Goal: Task Accomplishment & Management: Use online tool/utility

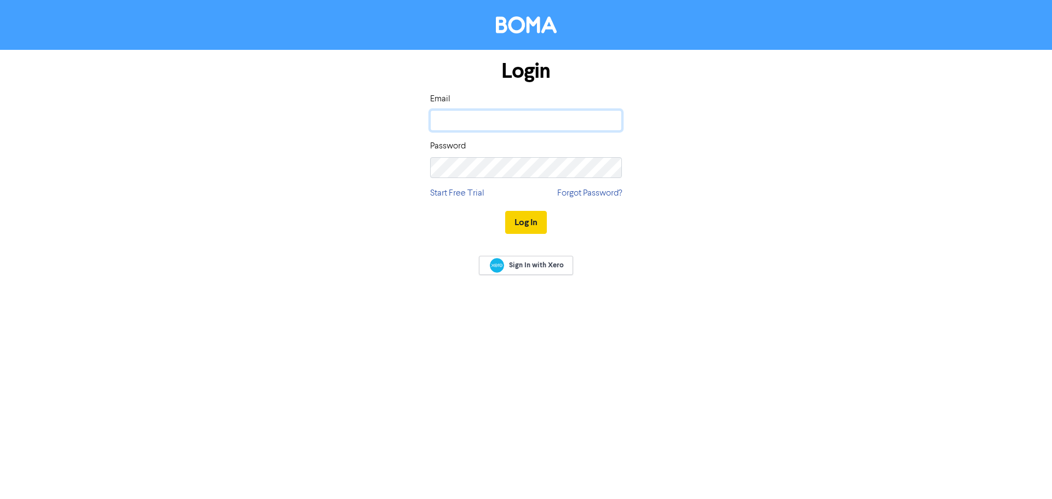
type input "[EMAIL_ADDRESS][DOMAIN_NAME]"
click at [540, 224] on button "Log In" at bounding box center [526, 222] width 42 height 23
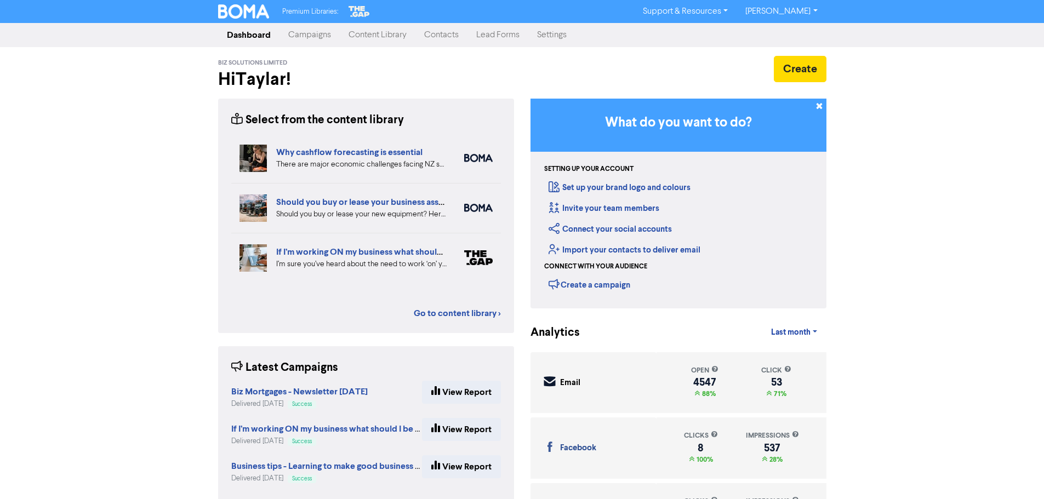
click at [306, 39] on link "Campaigns" at bounding box center [310, 35] width 60 height 22
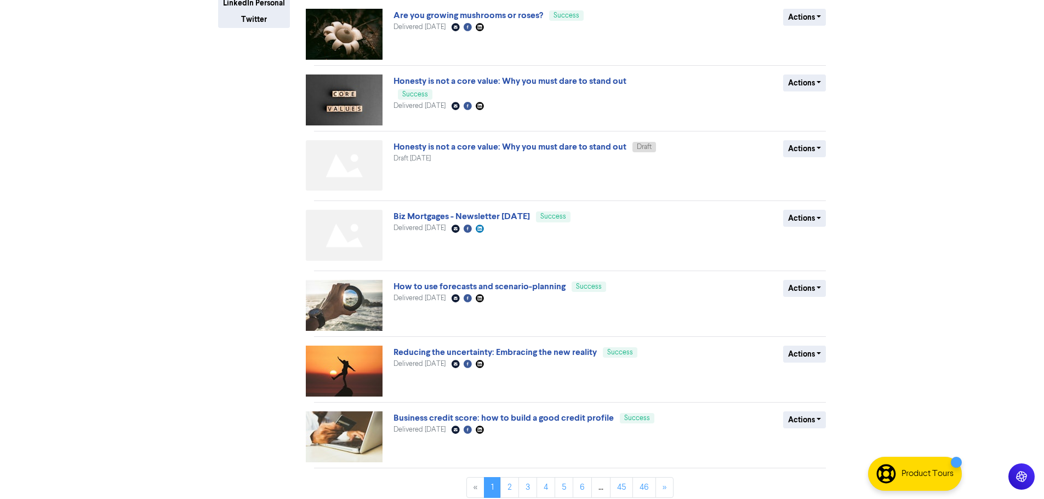
scroll to position [290, 0]
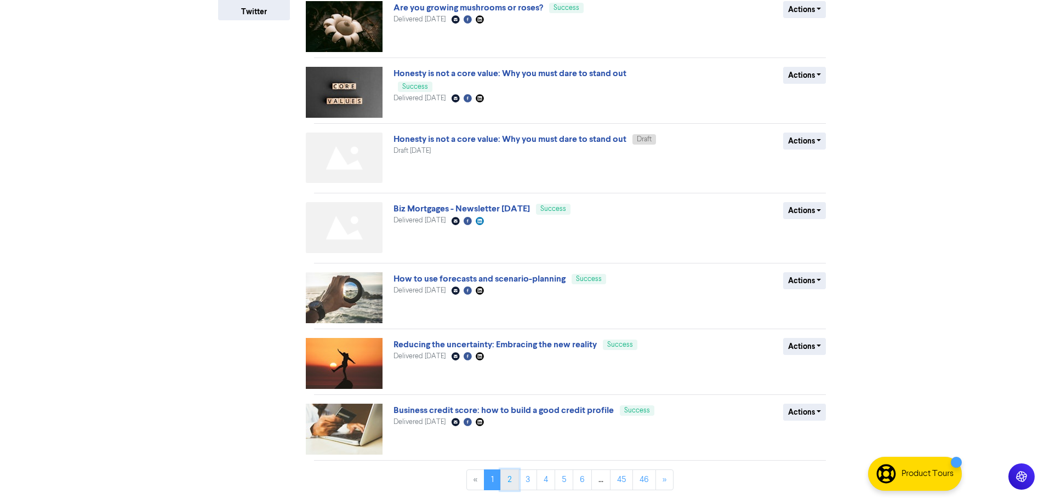
click at [504, 482] on link "2" at bounding box center [509, 480] width 19 height 21
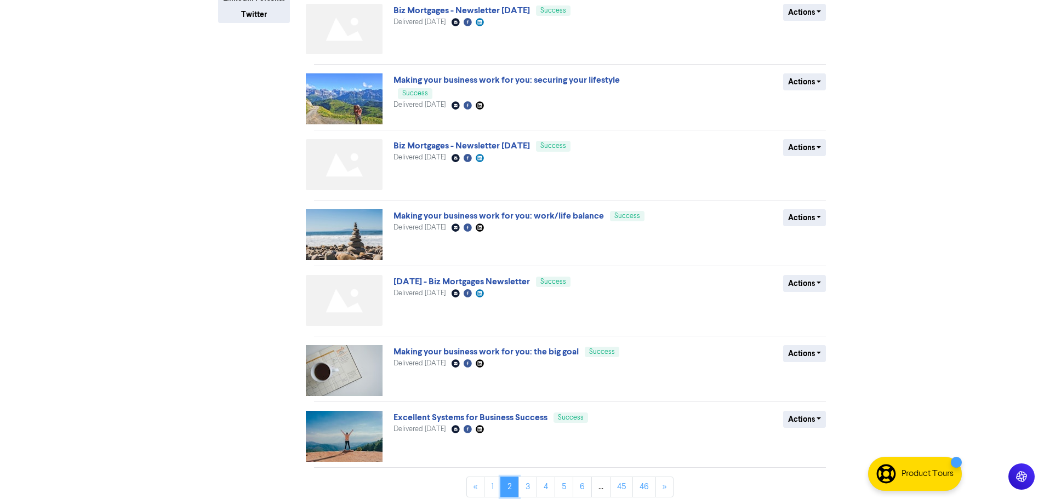
scroll to position [295, 0]
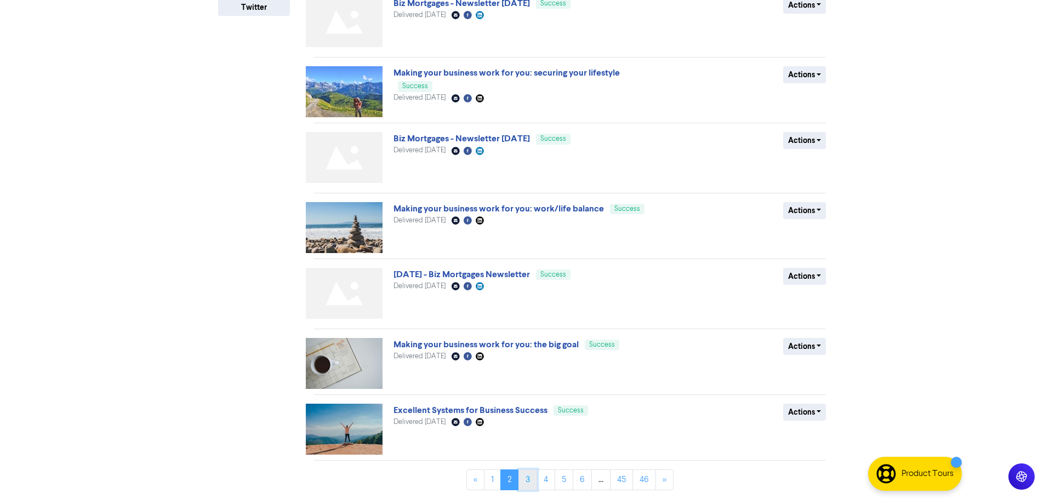
click at [530, 476] on link "3" at bounding box center [527, 480] width 19 height 21
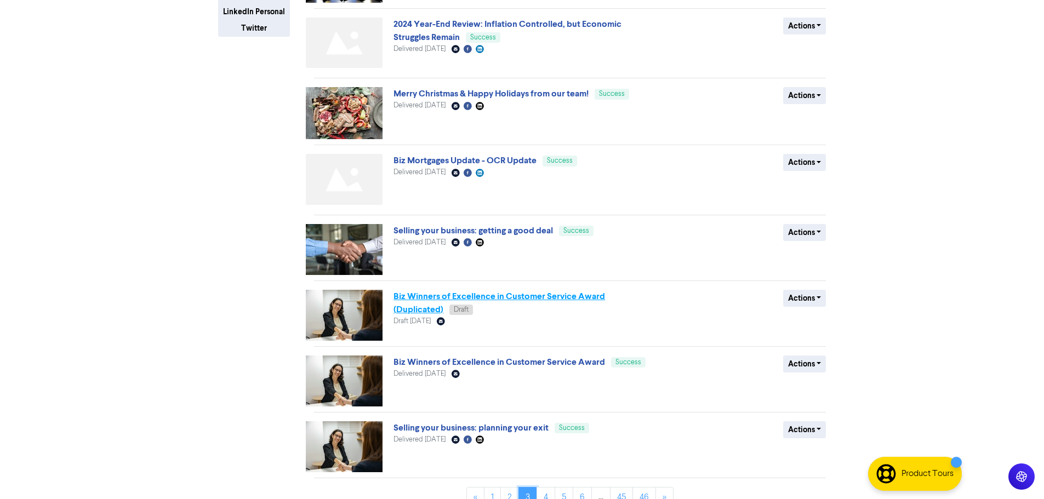
scroll to position [292, 0]
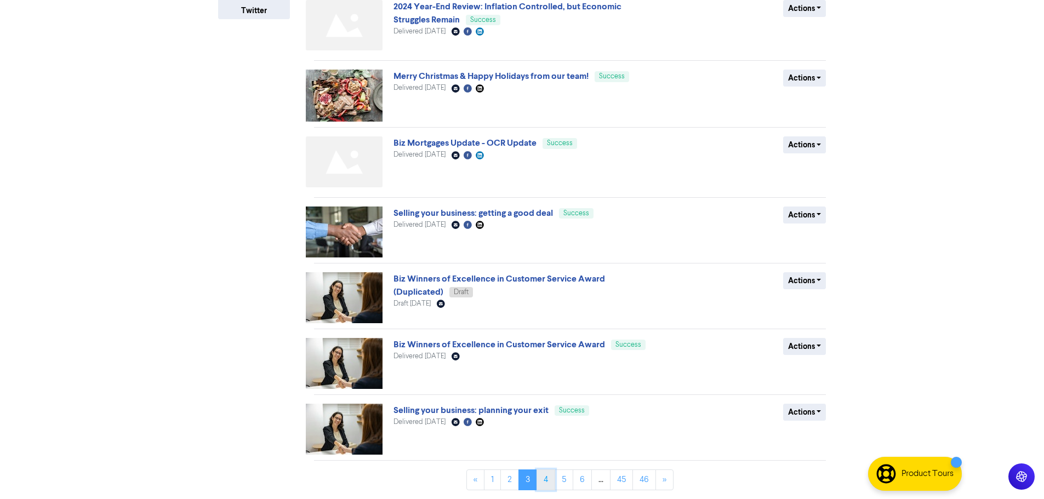
click at [554, 481] on link "4" at bounding box center [546, 480] width 19 height 21
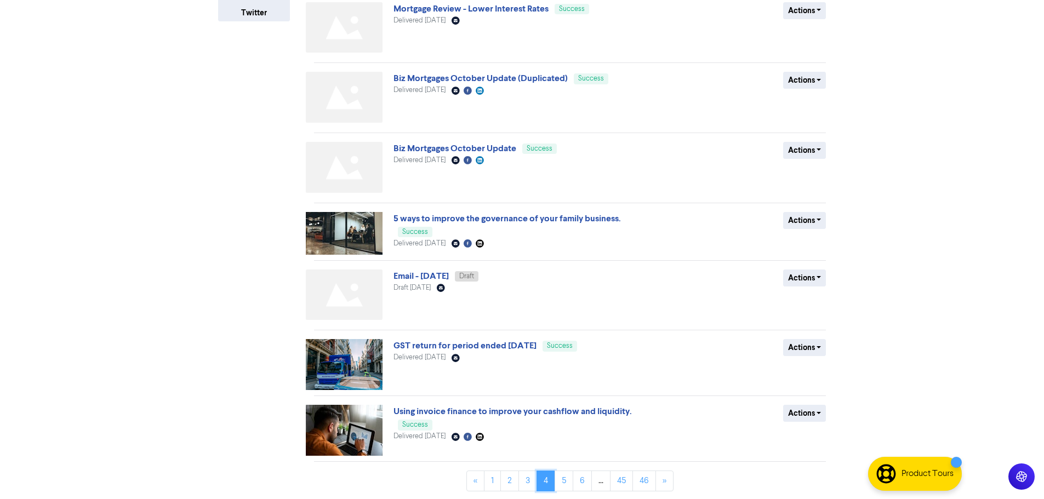
scroll to position [290, 0]
click at [510, 480] on link "2" at bounding box center [509, 480] width 19 height 21
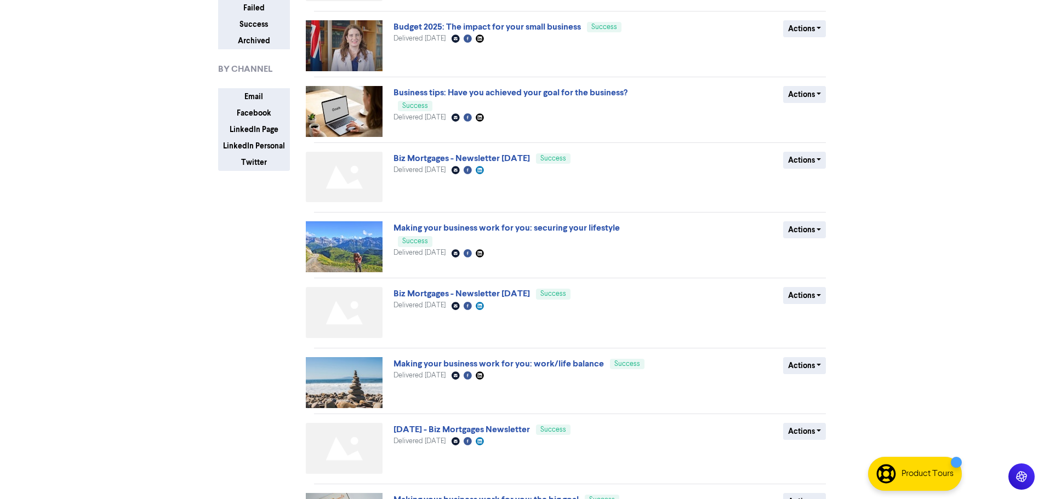
scroll to position [295, 0]
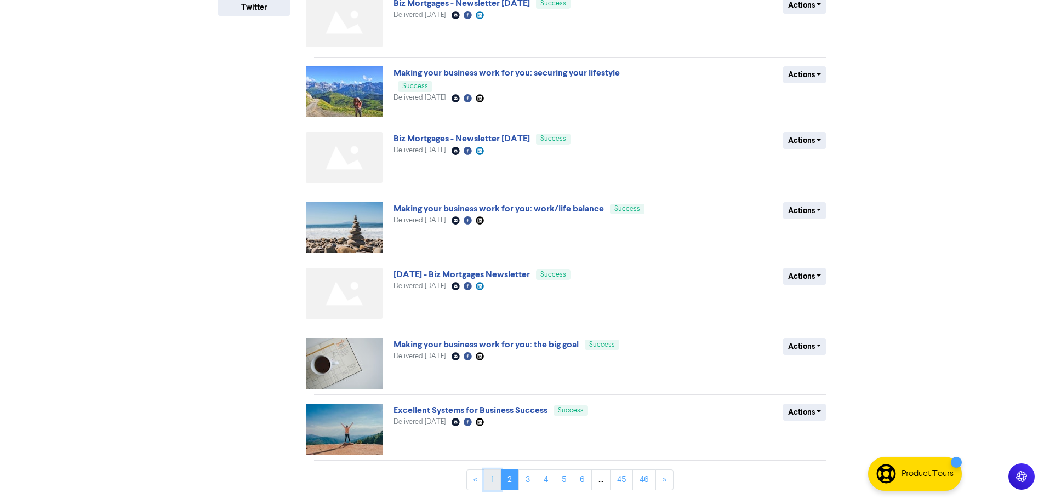
click at [491, 474] on link "1" at bounding box center [492, 480] width 17 height 21
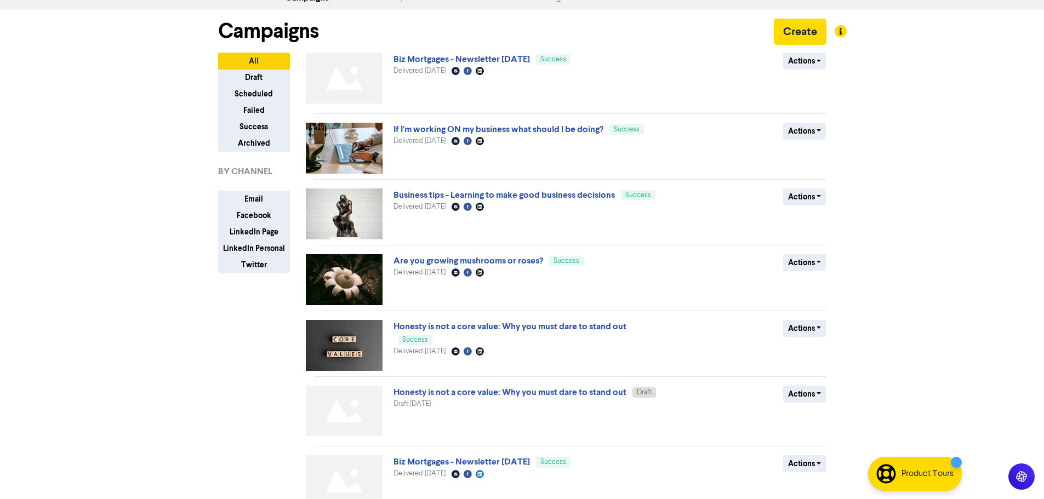
scroll to position [0, 0]
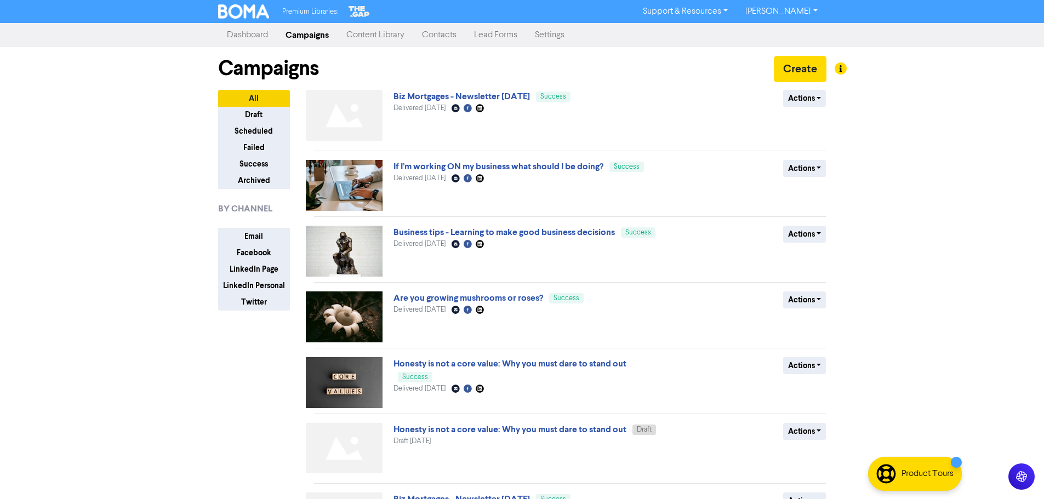
click at [392, 33] on link "Content Library" at bounding box center [376, 35] width 76 height 22
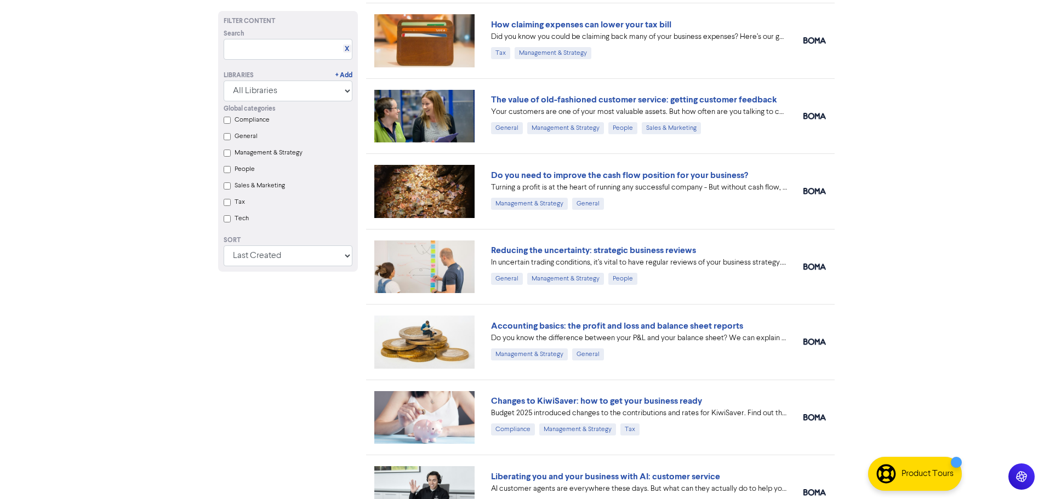
scroll to position [2016, 0]
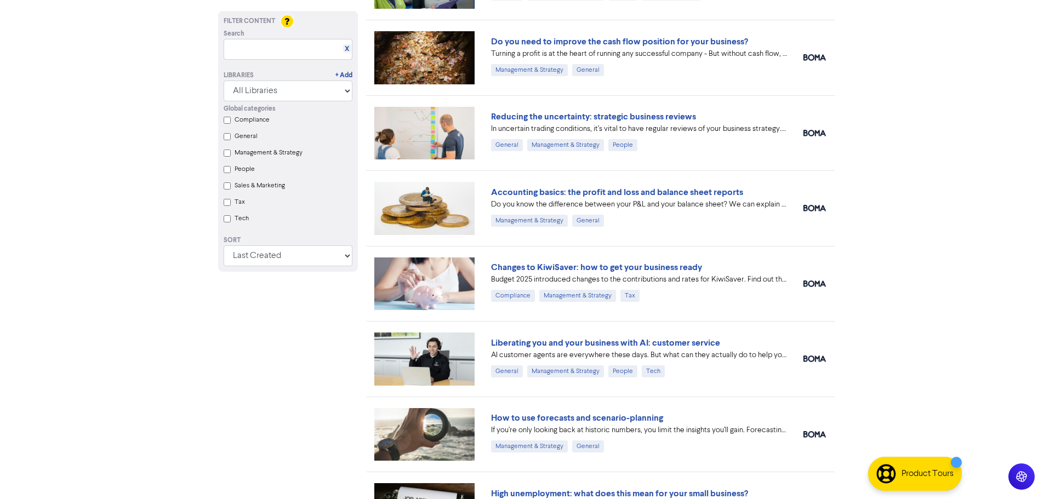
click at [280, 53] on input "text" at bounding box center [288, 49] width 129 height 21
paste input "Making your business work for you: making enough to retire"
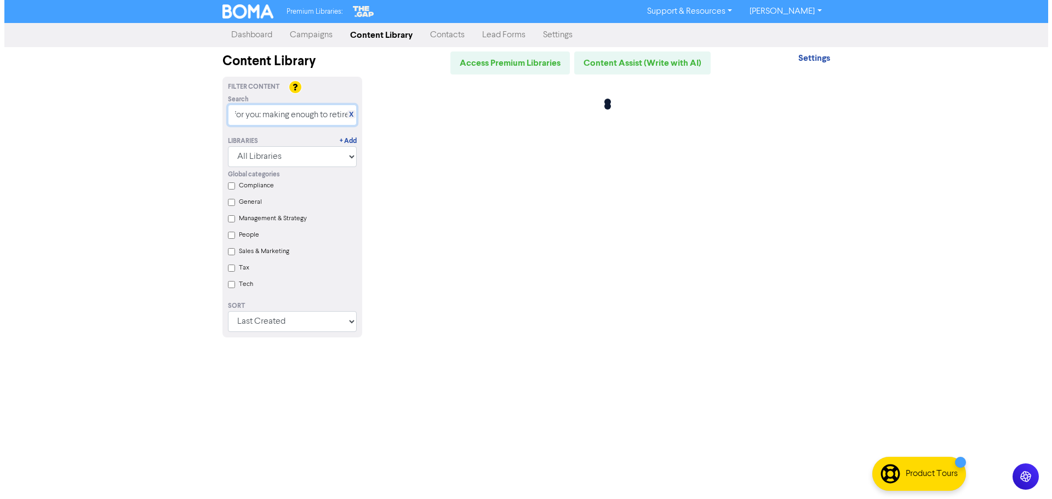
scroll to position [0, 0]
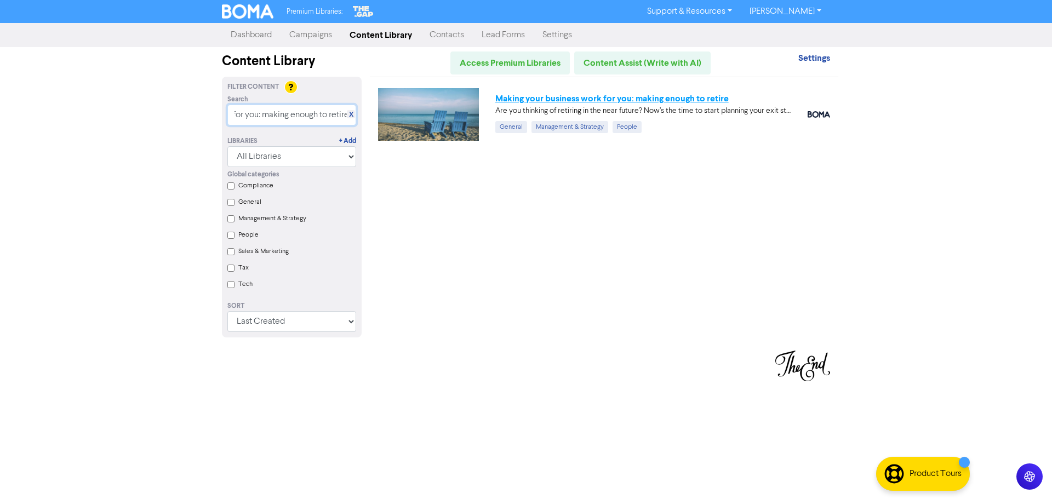
type input "Making your business work for you: making enough to retire"
click at [519, 99] on link "Making your business work for you: making enough to retire" at bounding box center [611, 98] width 233 height 11
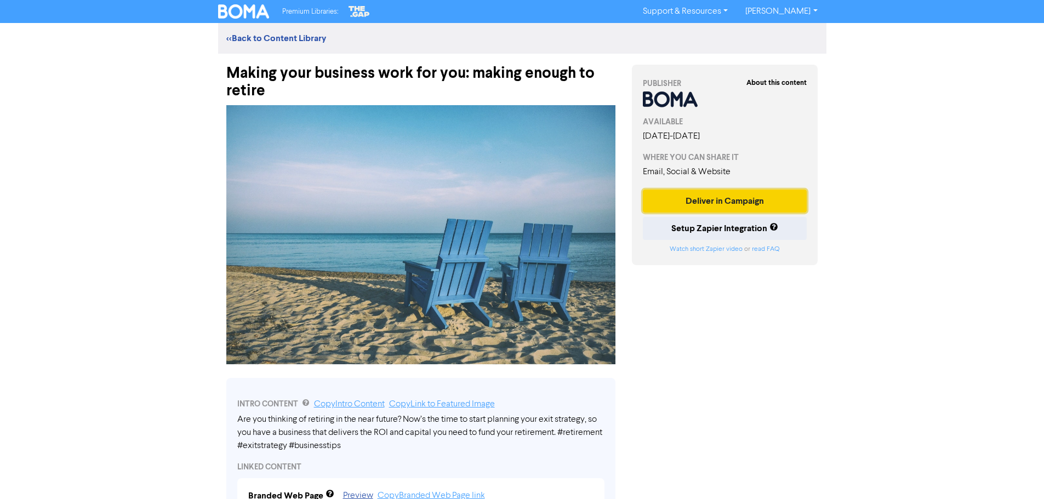
click at [691, 206] on button "Deliver in Campaign" at bounding box center [725, 201] width 164 height 23
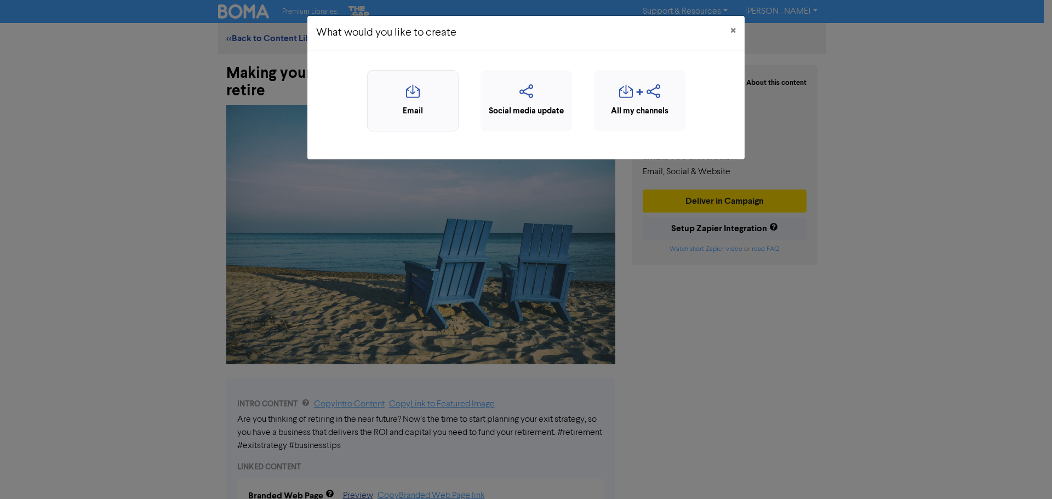
click at [403, 119] on div "Email" at bounding box center [413, 100] width 92 height 61
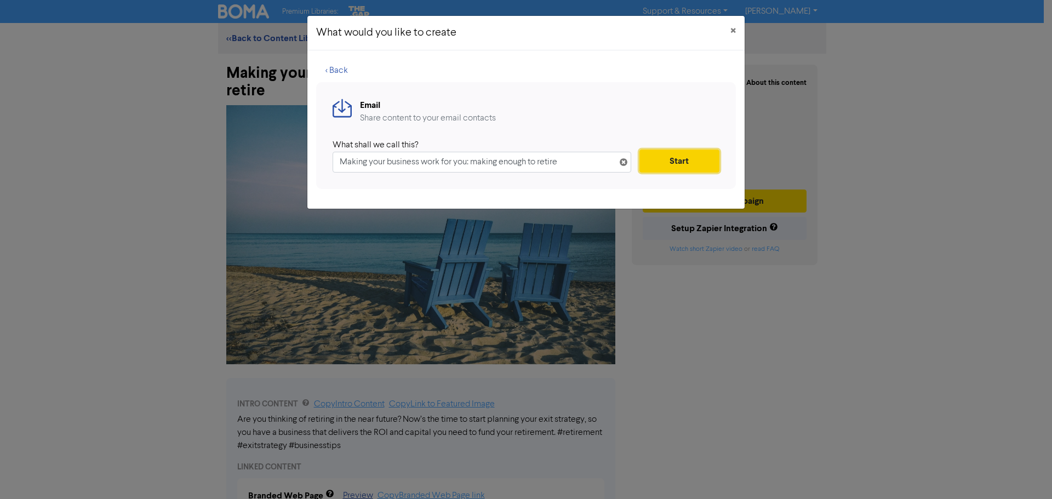
click at [686, 159] on button "Start" at bounding box center [680, 161] width 80 height 23
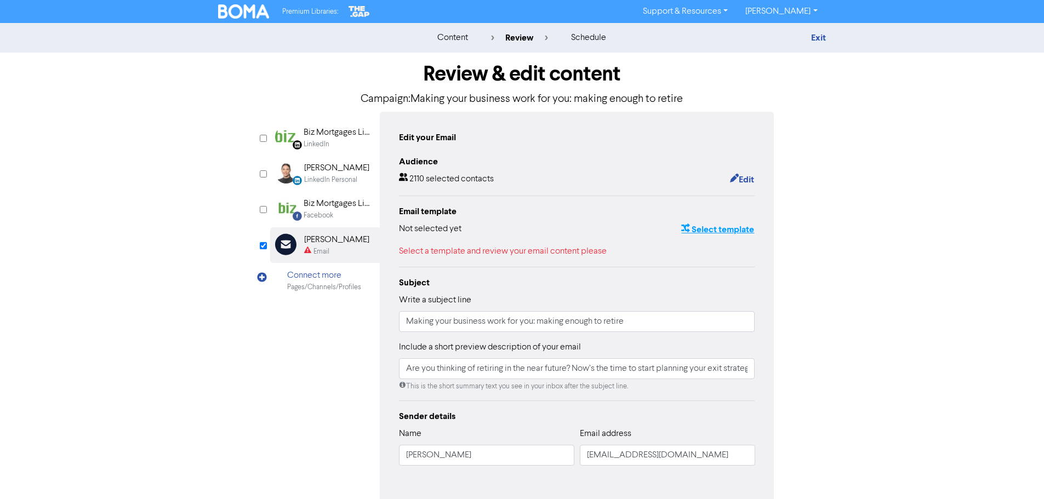
click at [693, 233] on button "Select template" at bounding box center [718, 230] width 74 height 14
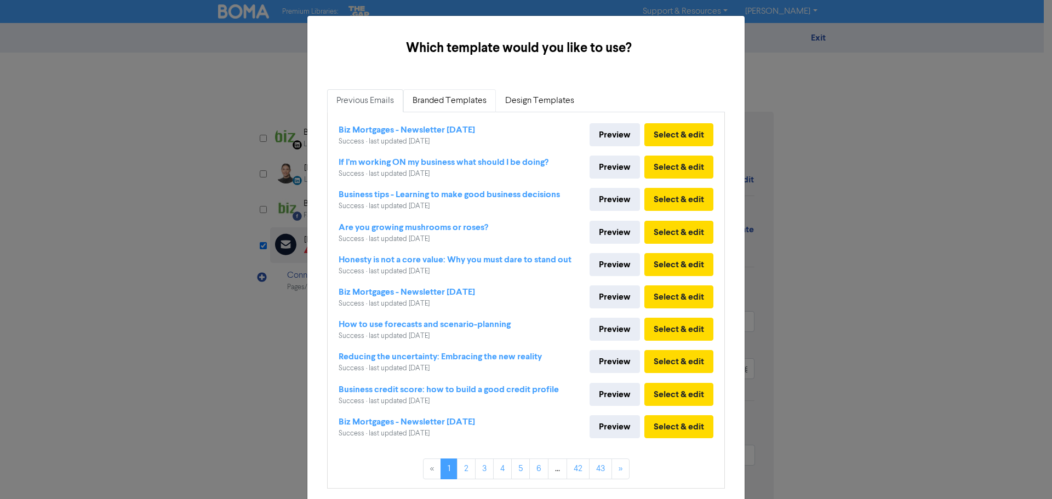
click at [440, 89] on div "Previous Emails Branded Templates Design Templates Biz Mortgages - Newsletter […" at bounding box center [525, 289] width 415 height 417
click at [435, 105] on link "Branded Templates" at bounding box center [449, 100] width 93 height 23
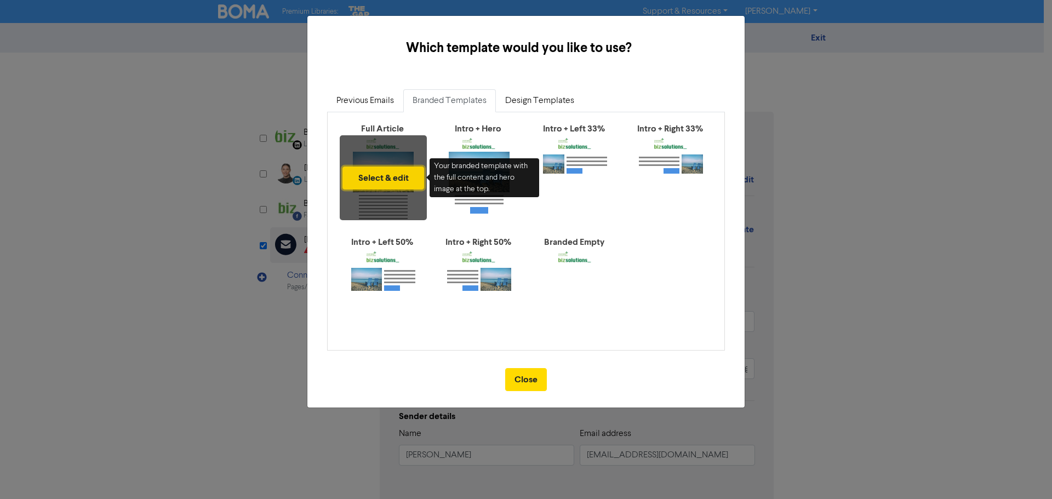
click at [384, 175] on button "Select & edit" at bounding box center [384, 178] width 82 height 23
type input "Are you thinking of retiring in the near future? Now’s the time to start planni…"
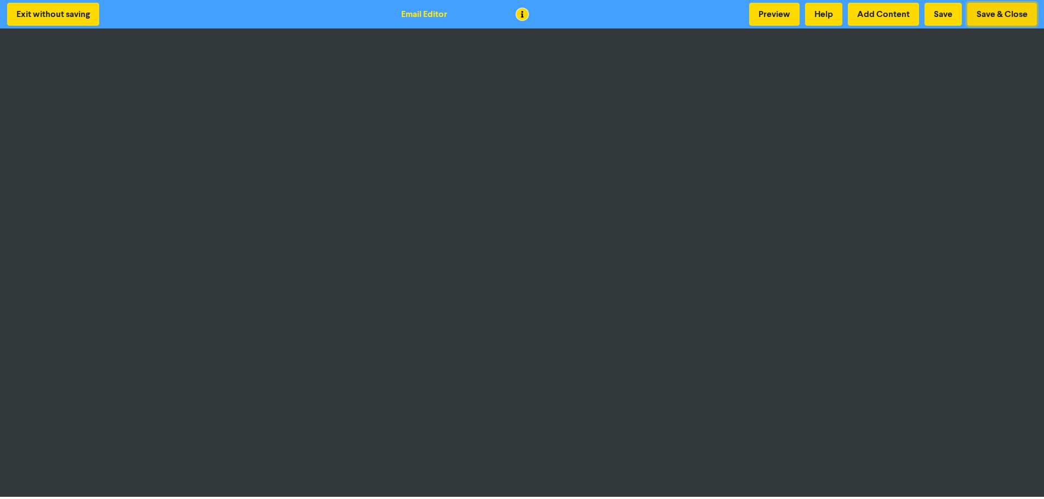
click at [1000, 13] on button "Save & Close" at bounding box center [1002, 14] width 70 height 23
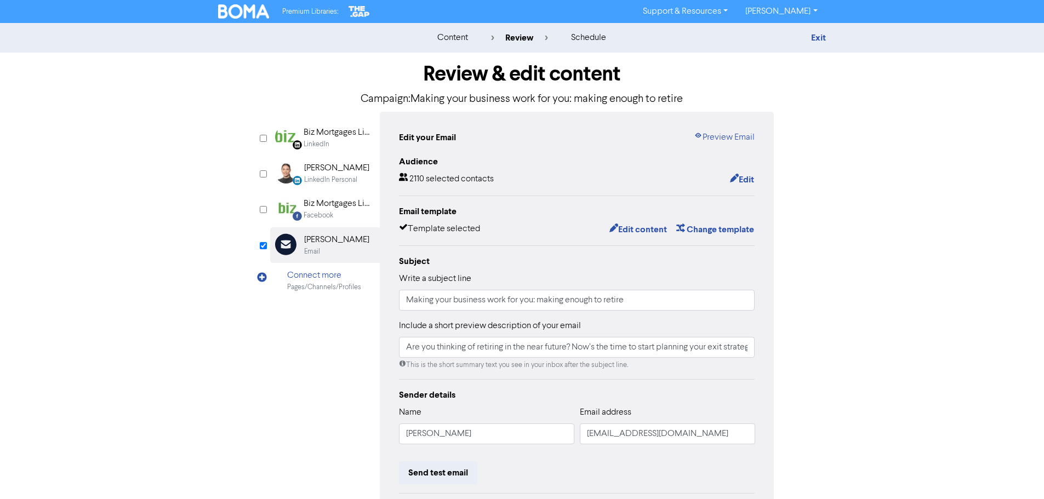
click at [822, 44] on div "content review schedule Exit" at bounding box center [522, 38] width 1044 height 30
click at [821, 39] on link "Exit" at bounding box center [818, 37] width 15 height 11
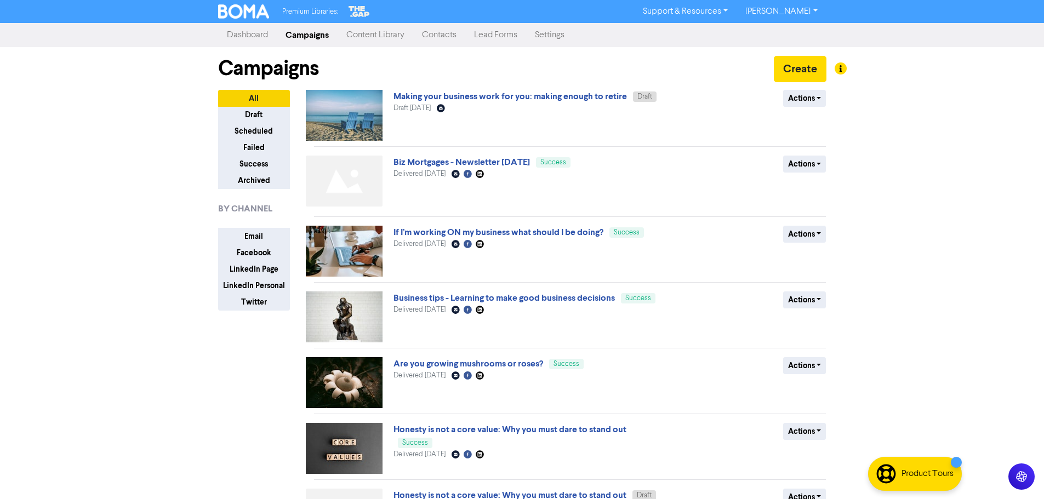
click at [553, 37] on link "Settings" at bounding box center [549, 35] width 47 height 22
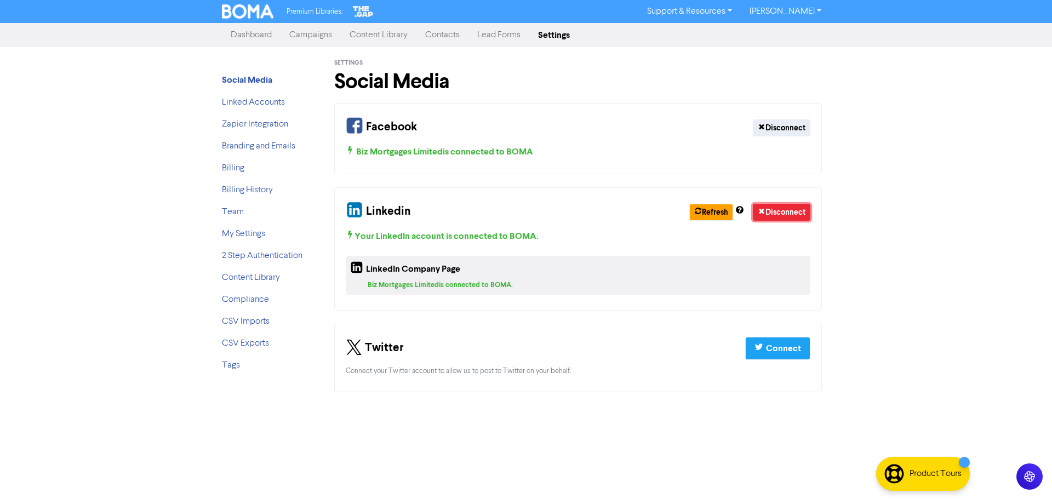
click at [780, 214] on button "Disconnect" at bounding box center [782, 212] width 58 height 17
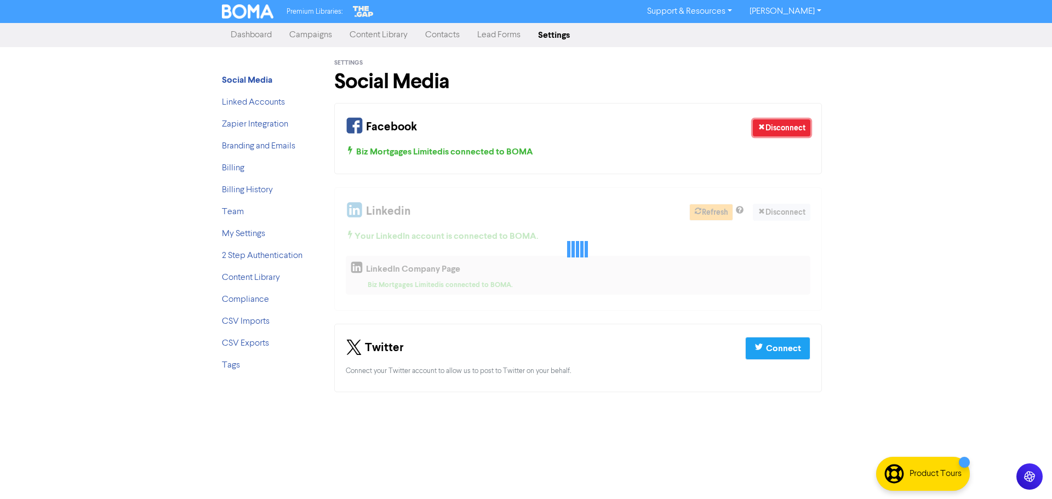
click at [776, 133] on button "Disconnect" at bounding box center [782, 127] width 58 height 17
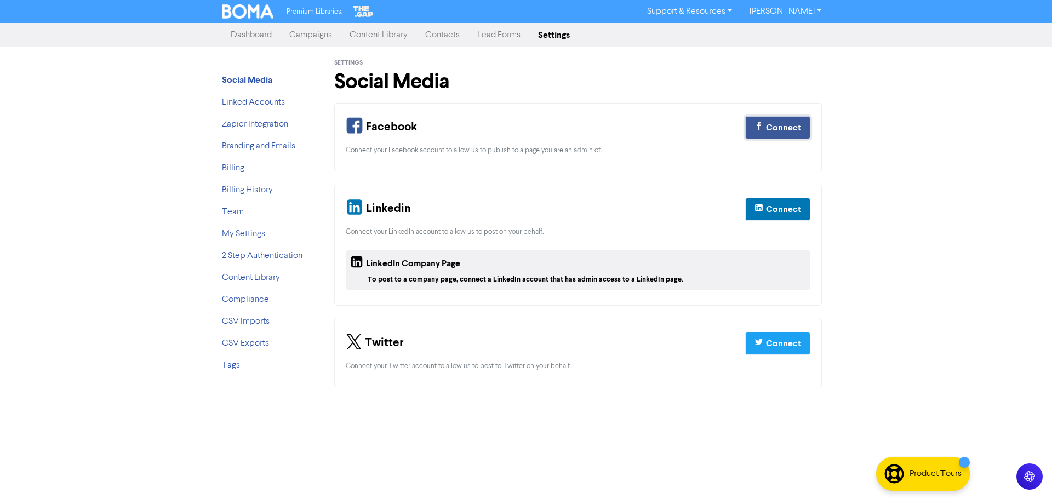
click at [773, 124] on div "Connect" at bounding box center [783, 127] width 35 height 13
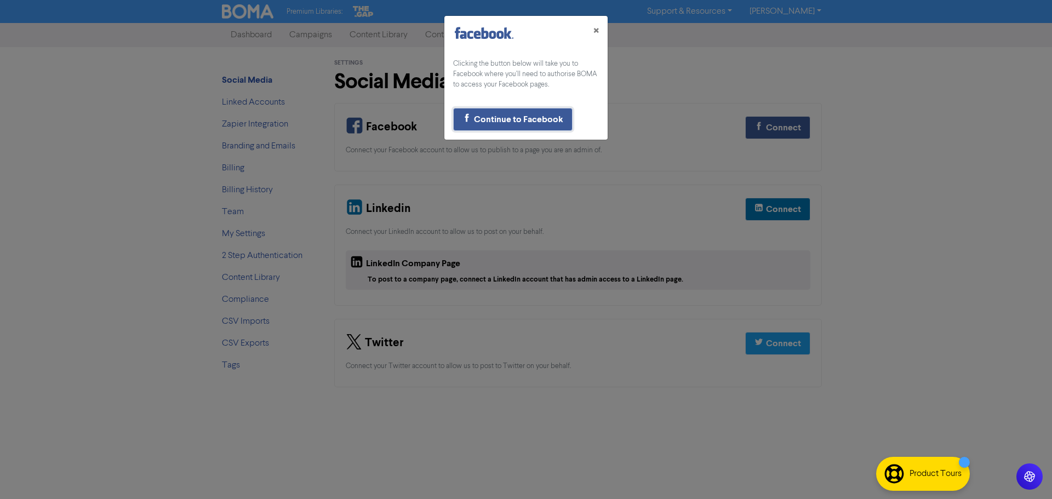
click at [499, 122] on div "Continue to Facebook" at bounding box center [518, 119] width 89 height 13
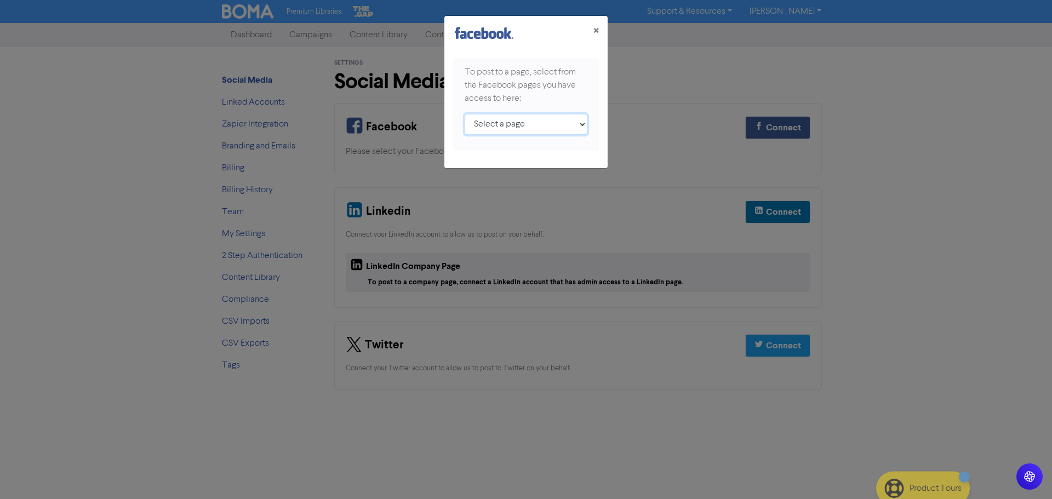
click at [540, 132] on select "Select a page Biz Mortgages Limited Biz Solutions ;" at bounding box center [526, 124] width 123 height 21
select select "148521631869055"
click at [465, 114] on select "Select a page Biz Mortgages Limited Biz Solutions ;" at bounding box center [526, 124] width 123 height 21
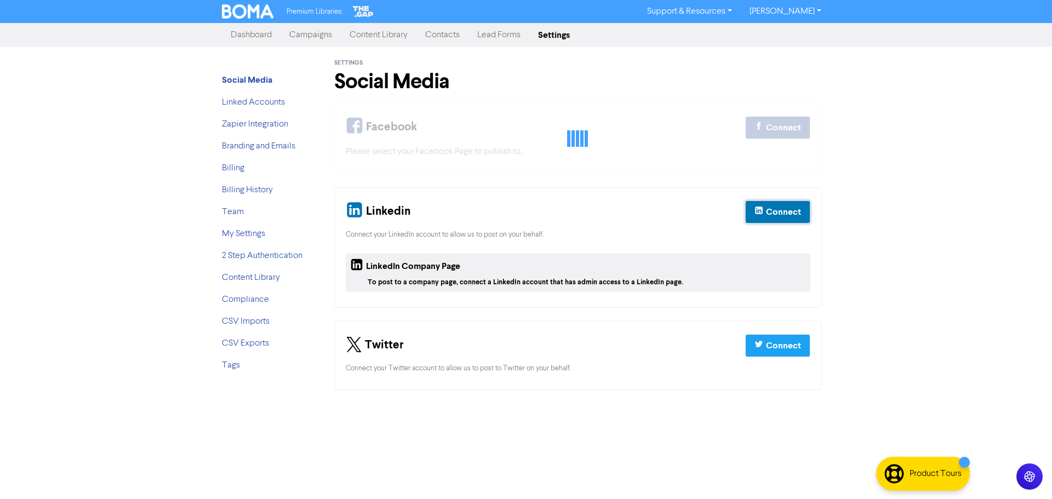
click at [770, 218] on div "Connect" at bounding box center [783, 212] width 35 height 13
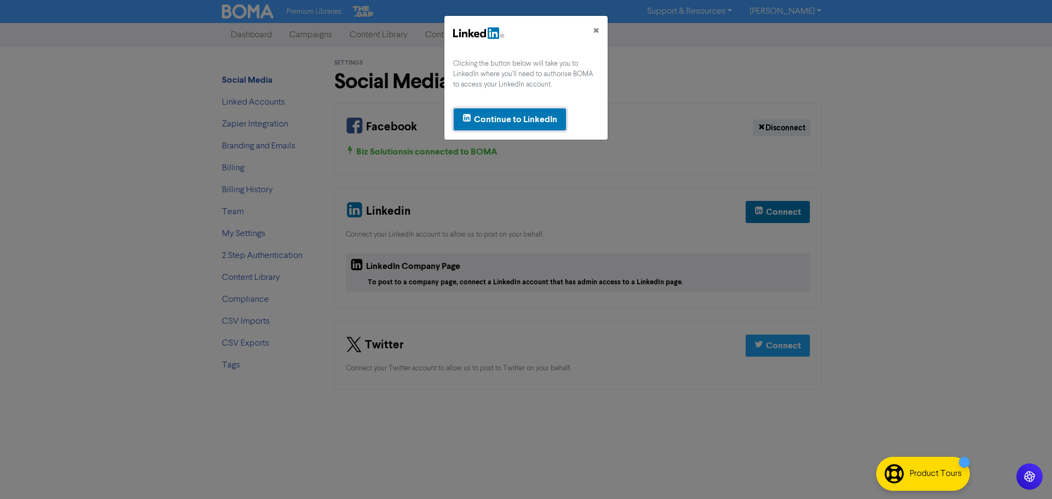
click at [523, 122] on div "Continue to LinkedIn" at bounding box center [515, 119] width 83 height 13
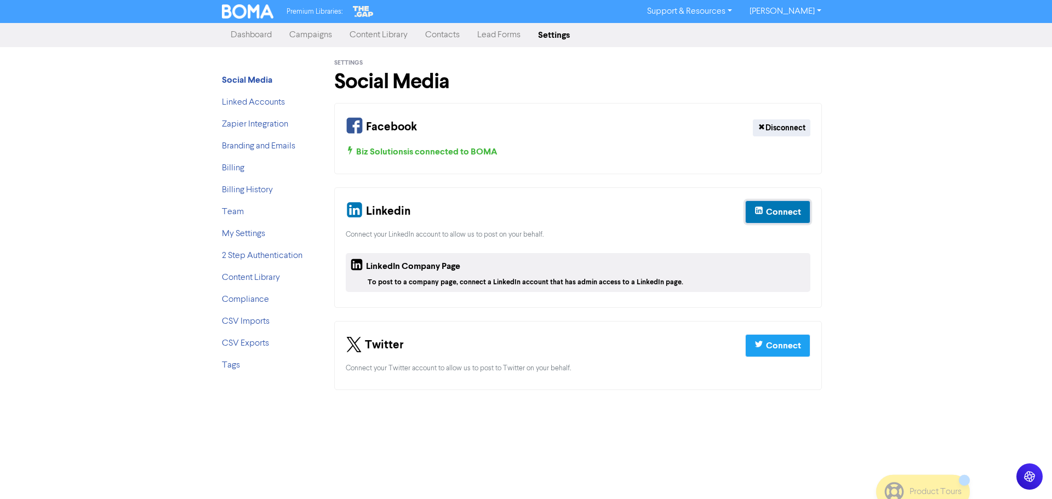
click at [773, 213] on div "Connect" at bounding box center [783, 212] width 35 height 13
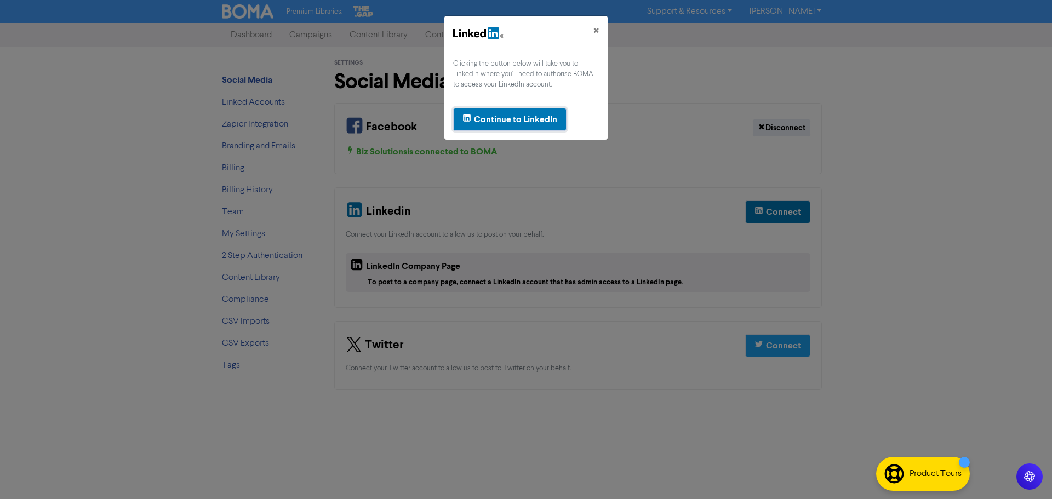
click at [499, 116] on div "Continue to LinkedIn" at bounding box center [515, 119] width 83 height 13
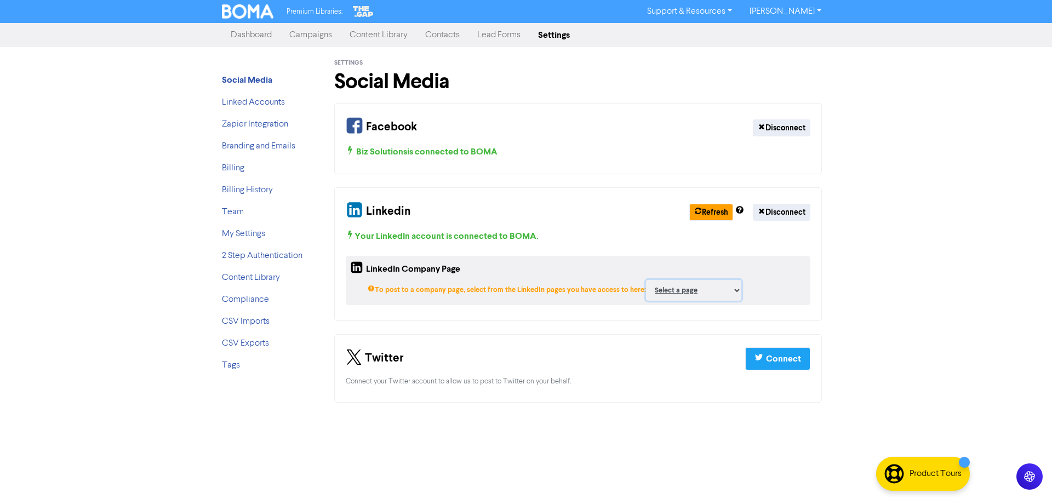
click at [669, 292] on select "Select a page Biz Mortgages Limited Biz Solutions Limited biz m&a ;" at bounding box center [693, 290] width 95 height 21
select select "29120494"
click at [646, 280] on select "Select a page Biz Mortgages Limited Biz Solutions Limited biz m&a ;" at bounding box center [693, 290] width 95 height 21
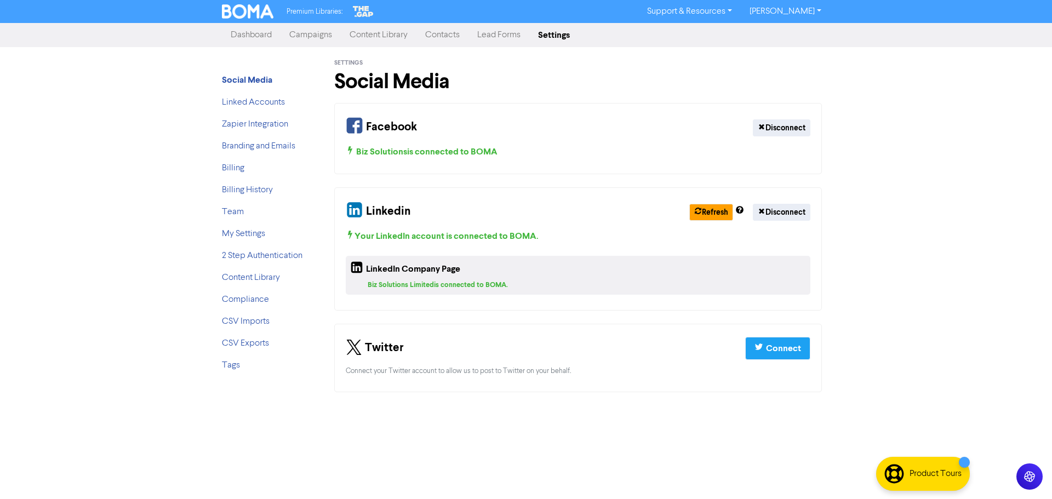
click at [305, 38] on link "Campaigns" at bounding box center [311, 35] width 60 height 22
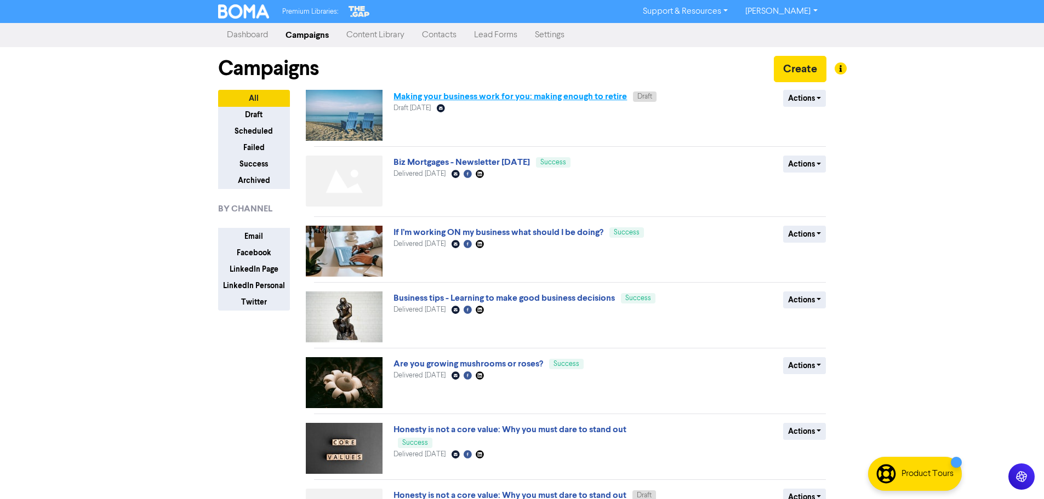
click at [467, 96] on link "Making your business work for you: making enough to retire" at bounding box center [510, 96] width 233 height 11
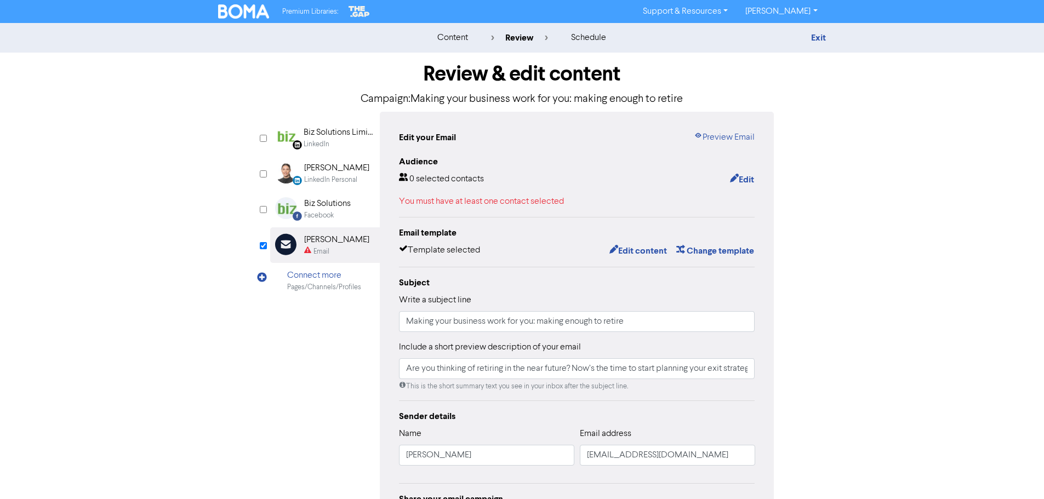
type input "Are you thinking of retiring in the near future? Now’s the time to start planni…"
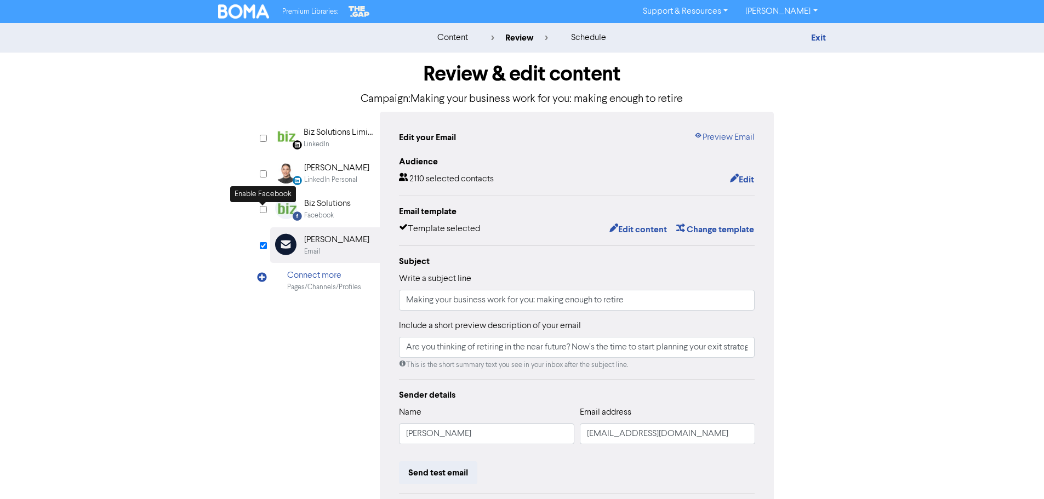
click at [265, 212] on input "checkbox" at bounding box center [263, 209] width 7 height 7
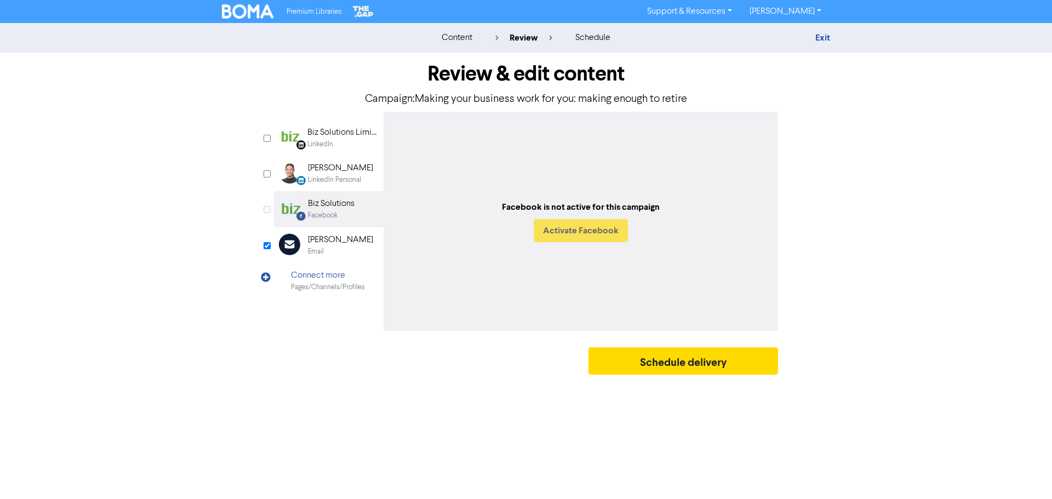
checkbox input "true"
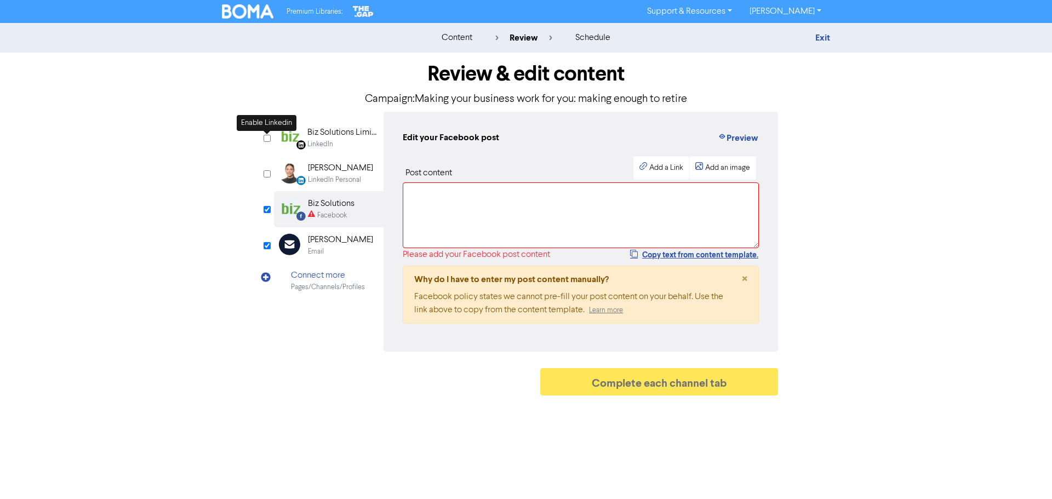
click at [270, 136] on input "checkbox" at bounding box center [267, 138] width 7 height 7
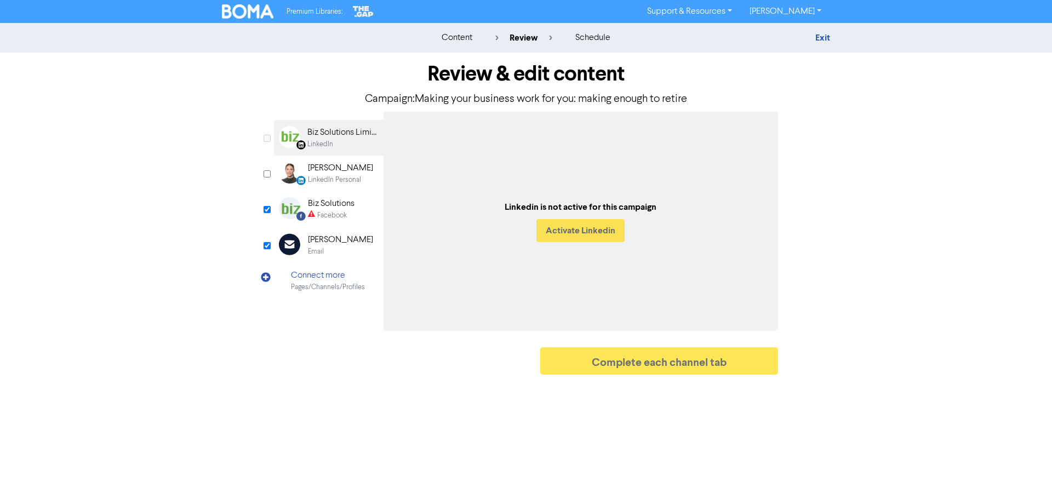
checkbox input "true"
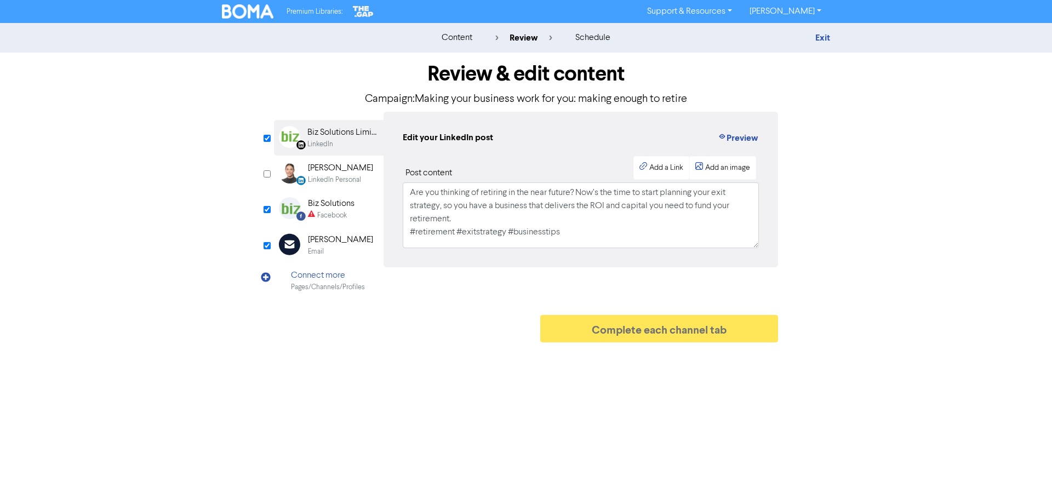
click at [316, 239] on div "[PERSON_NAME]" at bounding box center [340, 239] width 65 height 13
type input "Are you thinking of retiring in the near future? Now’s the time to start planni…"
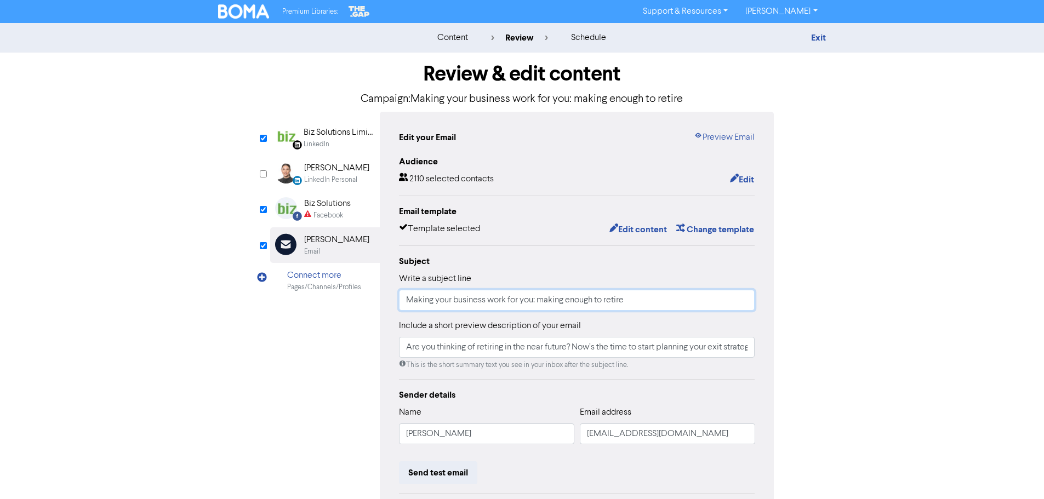
click at [675, 303] on input "Making your business work for you: making enough to retire" at bounding box center [577, 300] width 356 height 21
type input "Making your business work for you: making enough to retire"
type input "Are you thinking of retiring in the near future? Now’s the time to start planni…"
type input "Making your business work for you: making enough to retire +"
type input "Are you thinking of retiring in the near future? Now’s the time to start planni…"
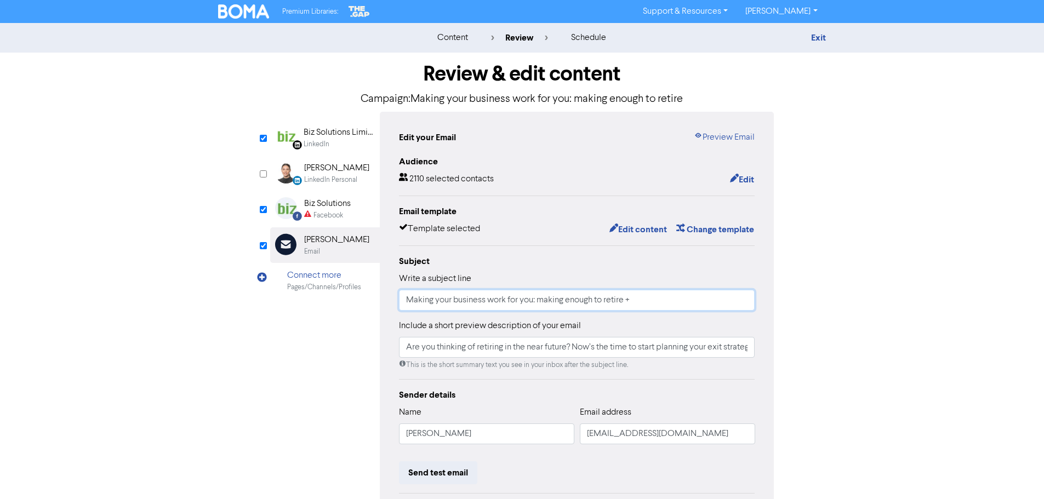
type input "Making your business work for you: making enough to retire +"
type input "Are you thinking of retiring in the near future? Now’s the time to start planni…"
type input "Making your business work for you: making enough to retire + P"
type input "Are you thinking of retiring in the near future? Now’s the time to start planni…"
type input "Making your business work for you: making enough to retire + Pa"
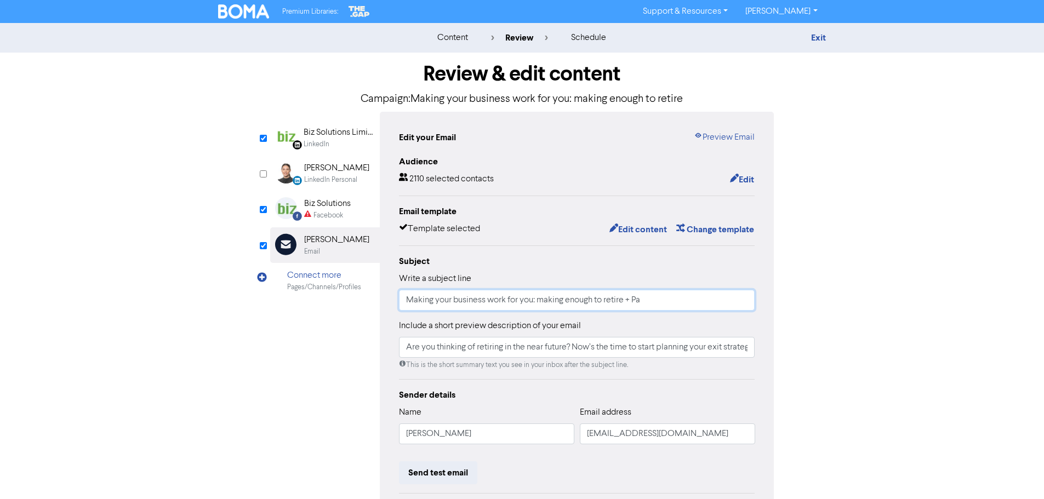
type input "Are you thinking of retiring in the near future? Now’s the time to start planni…"
type input "Making your business work for you: making enough to retire + Paw"
type input "Are you thinking of retiring in the near future? Now’s the time to start planni…"
type input "Making your business work for you: making enough to retire + Paw"
type input "Are you thinking of retiring in the near future? Now’s the time to start planni…"
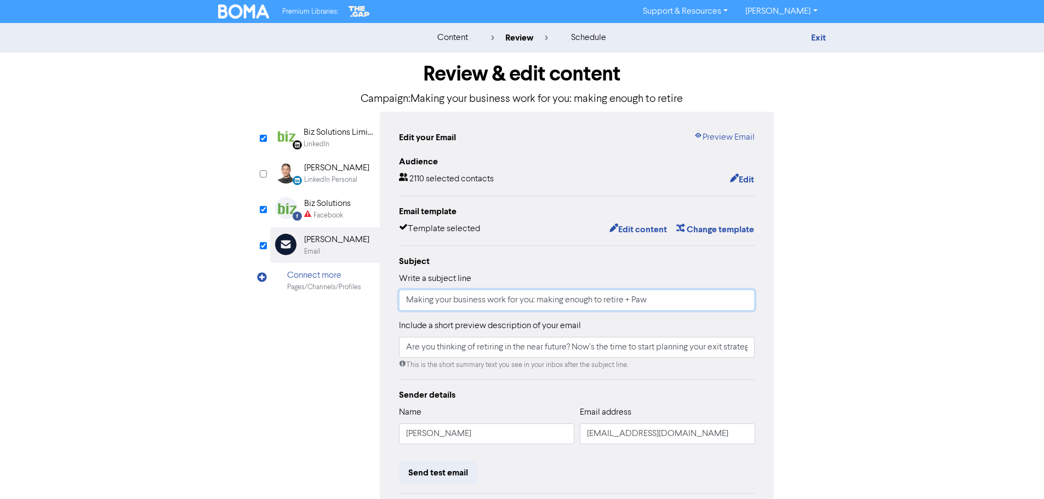
type input "Making your business work for you: making enough to retire + Paw J"
type input "Are you thinking of retiring in the near future? Now’s the time to start planni…"
type input "Making your business work for you: making enough to retire + Paw Ju"
type input "Are you thinking of retiring in the near future? Now’s the time to start planni…"
type input "Making your business work for you: making enough to retire + Paw Jus"
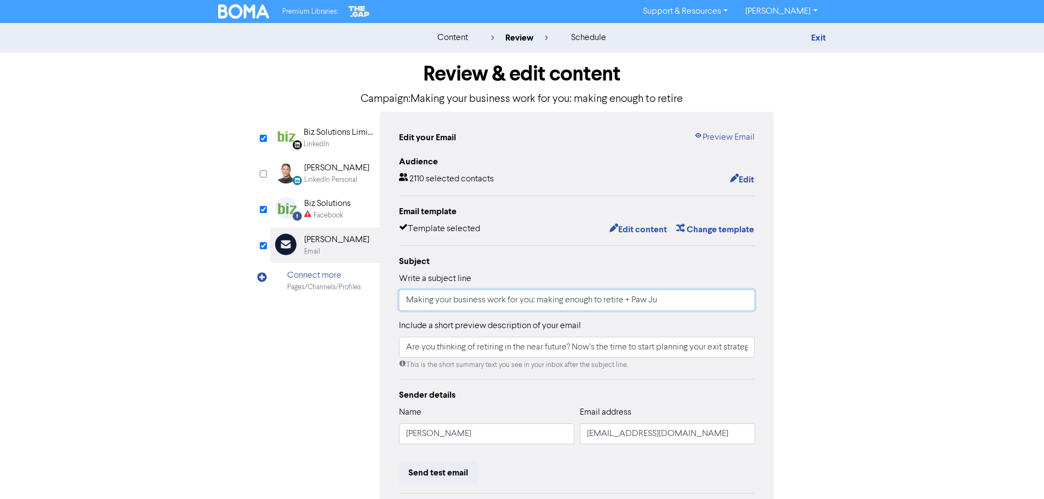
type input "Are you thinking of retiring in the near future? Now’s the time to start planni…"
type input "Making your business work for you: making enough to retire + Paw Just"
type input "Are you thinking of retiring in the near future? Now’s the time to start planni…"
type input "Making your business work for you: making enough to retire + Paw Justi"
type input "Are you thinking of retiring in the near future? Now’s the time to start planni…"
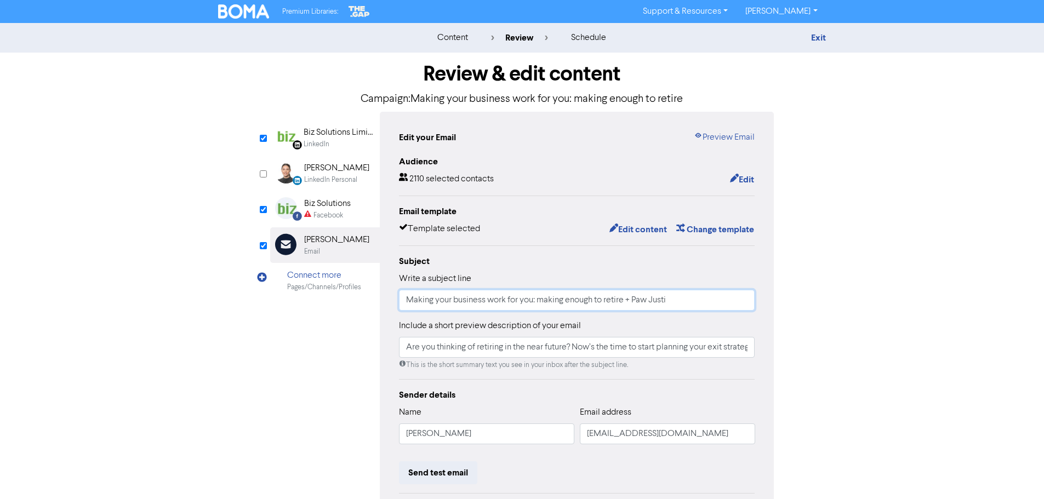
type input "Making your business work for you: making enough to retire + Paw Justie"
type input "Are you thinking of retiring in the near future? Now’s the time to start planni…"
type input "Making your business work for you: making enough to retire + Paw Justi"
type input "Are you thinking of retiring in the near future? Now’s the time to start planni…"
type input "Making your business work for you: making enough to retire + Paw Justic"
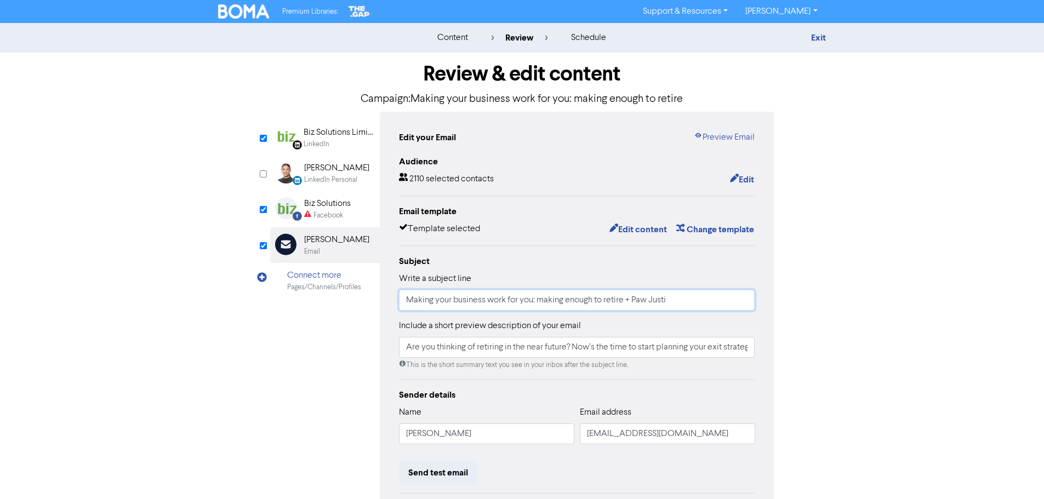
type input "Are you thinking of retiring in the near future? Now’s the time to start planni…"
type input "Making your business work for you: making enough to retire + Paw Justice"
type input "Are you thinking of retiring in the near future? Now’s the time to start planni…"
type input "Making your business work for you: making enough to retire + Paw Justice"
type input "Are you thinking of retiring in the near future? Now’s the time to start planni…"
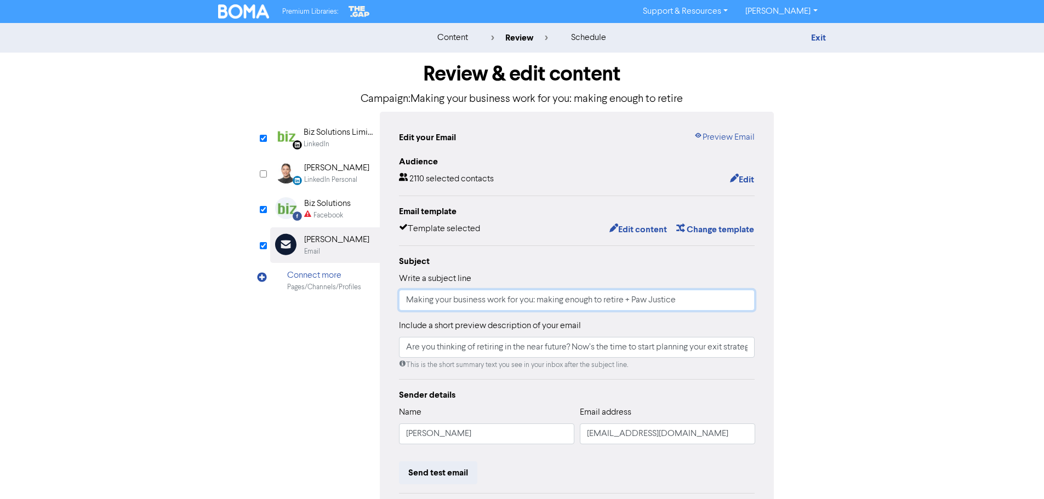
type input "Making your business work for you: making enough to retire + Paw Justice R"
type input "Are you thinking of retiring in the near future? Now’s the time to start planni…"
type input "Making your business work for you: making enough to retire + Paw Justice Ra"
type input "Are you thinking of retiring in the near future? Now’s the time to start planni…"
type input "Making your business work for you: making enough to retire + Paw Justice Raf"
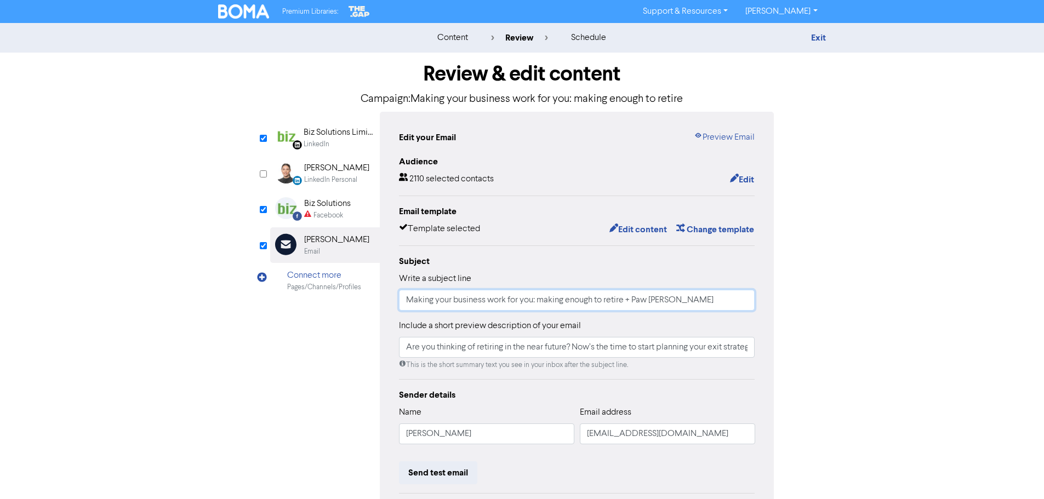
type input "Are you thinking of retiring in the near future? Now’s the time to start planni…"
type input "Making your business work for you: making enough to retire + Paw Justice Raff"
type input "Are you thinking of retiring in the near future? Now’s the time to start planni…"
type input "Making your business work for you: making enough to retire + Paw Justice Raffl"
type input "Are you thinking of retiring in the near future? Now’s the time to start planni…"
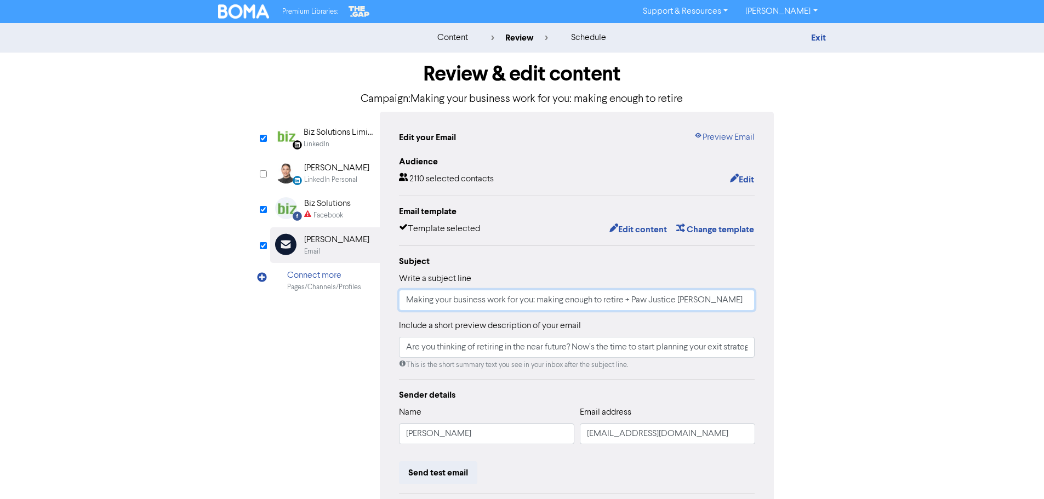
type input "Making your business work for you: making enough to retire + Paw Justice Raffle"
type input "Are you thinking of retiring in the near future? Now’s the time to start planni…"
click at [689, 299] on input "Making your business work for you: making enough to retire + Paw Justice Raffle" at bounding box center [577, 300] width 356 height 21
type input "Making your business work for you: making enough to retire + Paw Justice C"
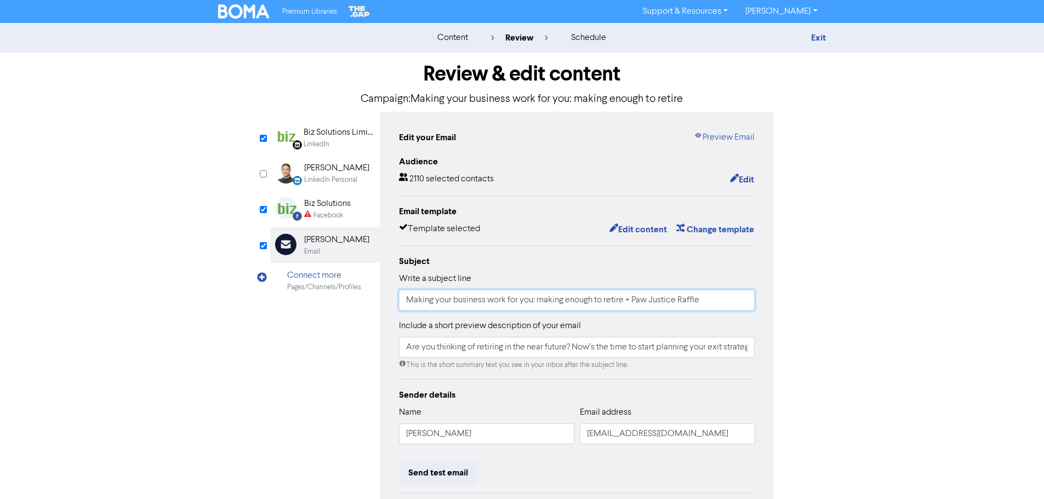
type input "Are you thinking of retiring in the near future? Now’s the time to start planni…"
type input "Making your business work for you: making enough to retire + Paw Justice Ch"
type input "Are you thinking of retiring in the near future? Now’s the time to start planni…"
type input "Making your business work for you: making enough to retire + Paw Justice Cha"
type input "Are you thinking of retiring in the near future? Now’s the time to start planni…"
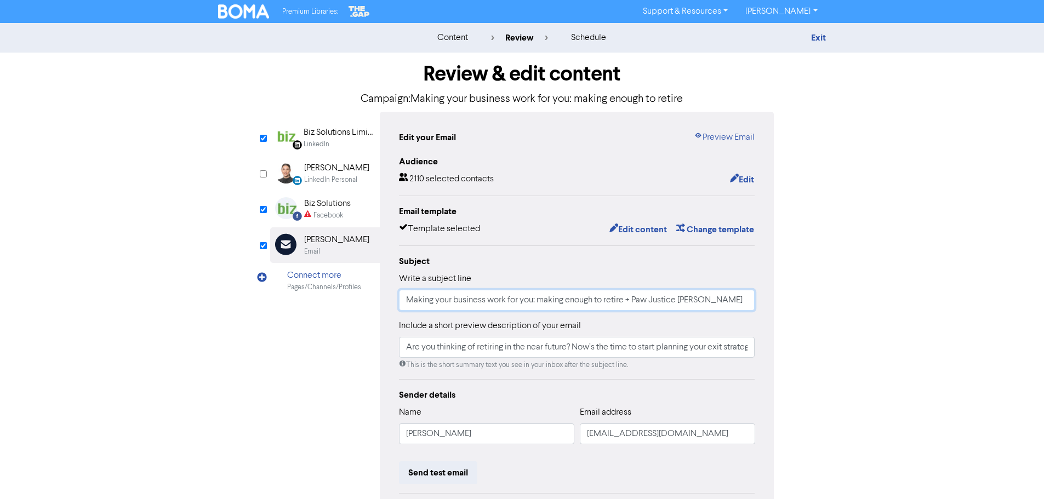
type input "Making your business work for you: making enough to retire + Paw Justice Char"
type input "Are you thinking of retiring in the near future? Now’s the time to start planni…"
type input "Making your business work for you: making enough to retire + Paw Justice Chari"
type input "Are you thinking of retiring in the near future? Now’s the time to start planni…"
type input "Making your business work for you: making enough to retire + Paw Justice Charit"
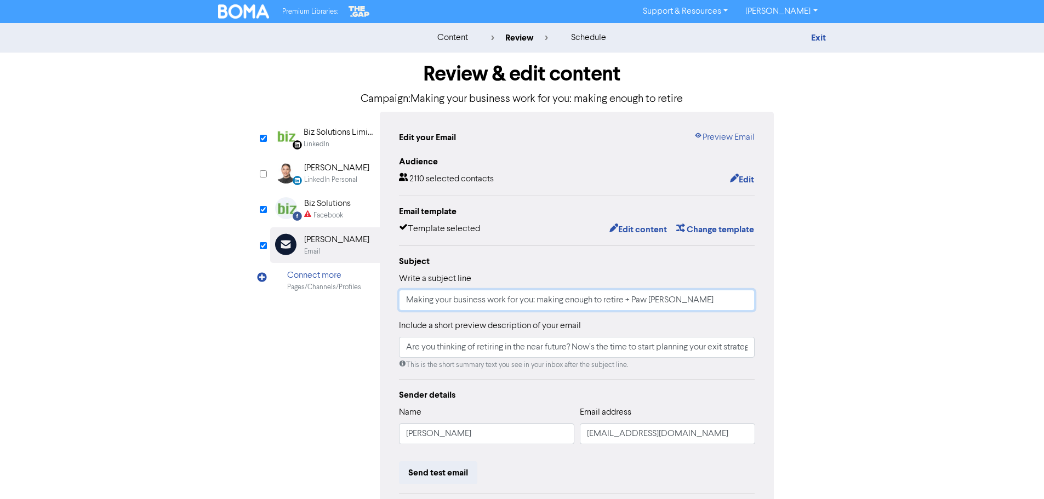
type input "Are you thinking of retiring in the near future? Now’s the time to start planni…"
type input "Making your business work for you: making enough to retire + Paw Justice Charity"
type input "Are you thinking of retiring in the near future? Now’s the time to start planni…"
type input "Making your business work for you: making enough to retire + Paw Justice Charity"
type input "Are you thinking of retiring in the near future? Now’s the time to start planni…"
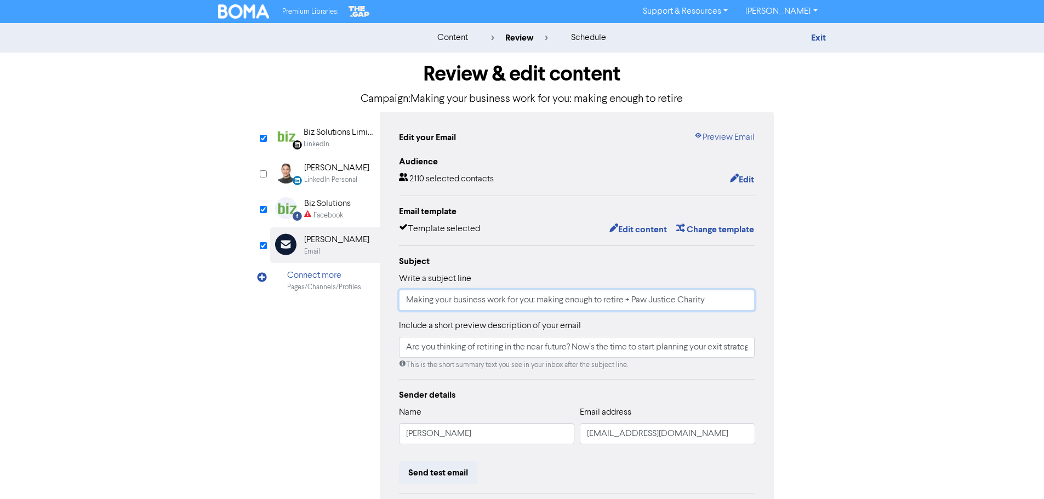
type input "Making your business work for you: making enough to retire + Paw Justice Charit…"
type input "Are you thinking of retiring in the near future? Now’s the time to start planni…"
type input "Making your business work for you: making enough to retire + Paw Justice Charit…"
type input "Are you thinking of retiring in the near future? Now’s the time to start planni…"
type input "Making your business work for you: making enough to retire + Paw Justice Charit…"
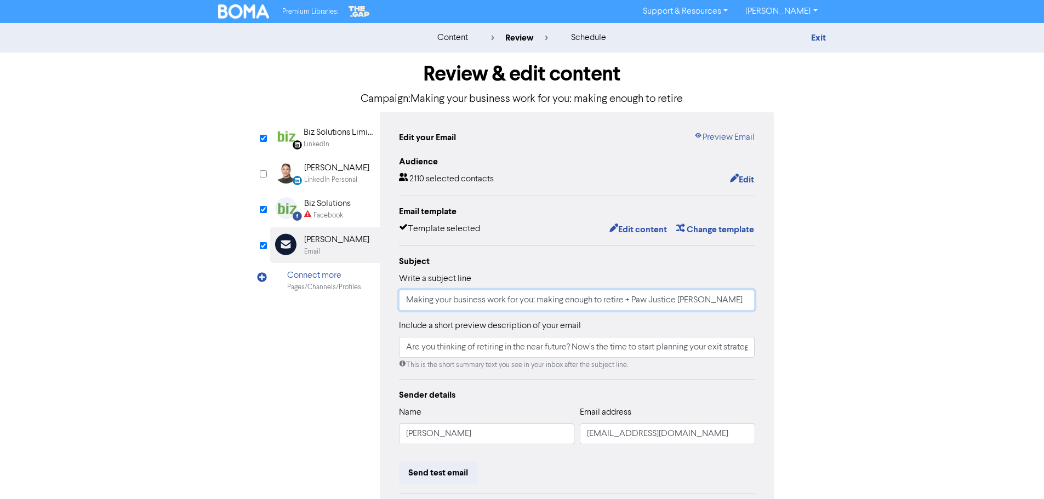
type input "Are you thinking of retiring in the near future? Now’s the time to start planni…"
type input "Making your business work for you: making enough to retire + Paw Justice Charit…"
type input "Are you thinking of retiring in the near future? Now’s the time to start planni…"
type input "Making your business work for you: making enough to retire + Paw Justice Charit…"
type input "Are you thinking of retiring in the near future? Now’s the time to start planni…"
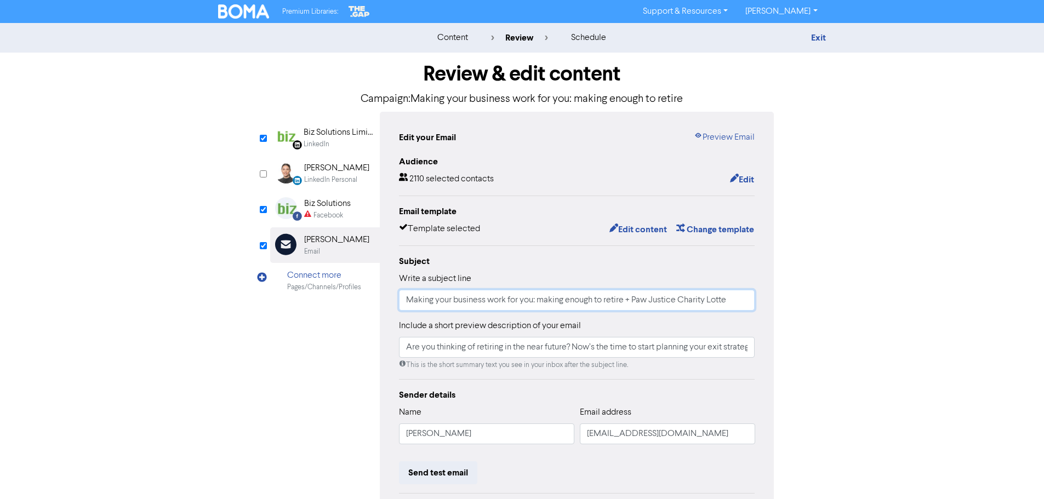
type input "Making your business work for you: making enough to retire + Paw Justice Charit…"
type input "Are you thinking of retiring in the near future? Now’s the time to start planni…"
type input "Making your business work for you: making enough to retire + Paw Justice Charit…"
type input "Are you thinking of retiring in the near future? Now’s the time to start planni…"
type input "Making your business work for you: making enough to retire + Paw Justice Charit…"
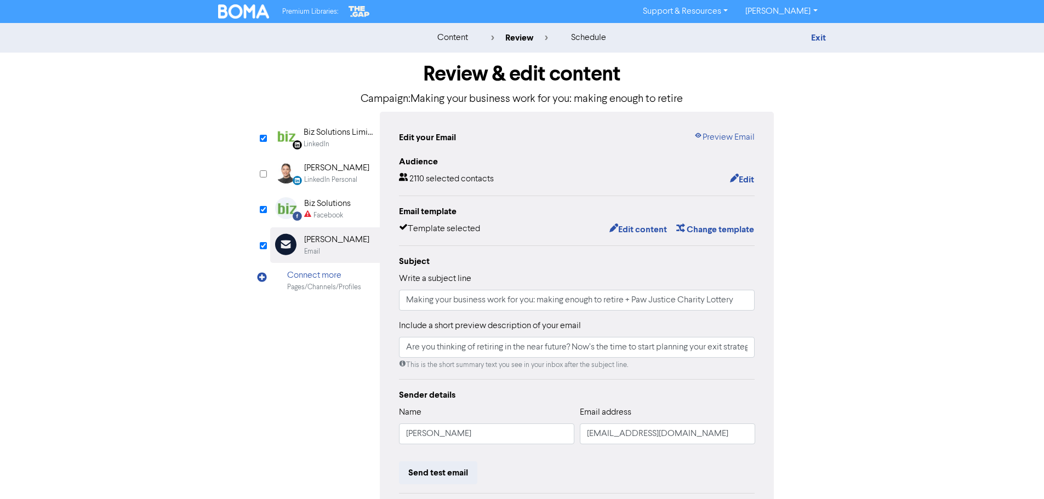
click at [702, 380] on hr at bounding box center [577, 379] width 356 height 1
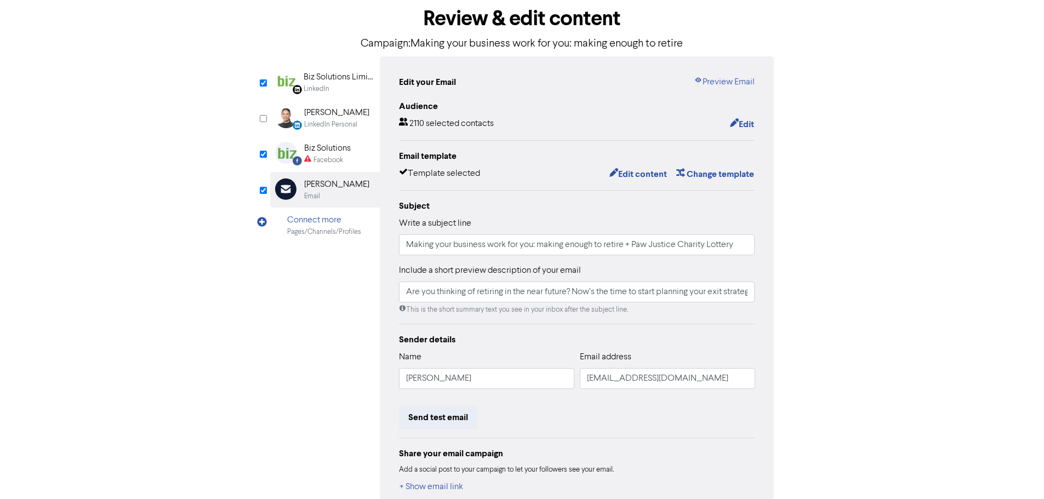
scroll to position [120, 0]
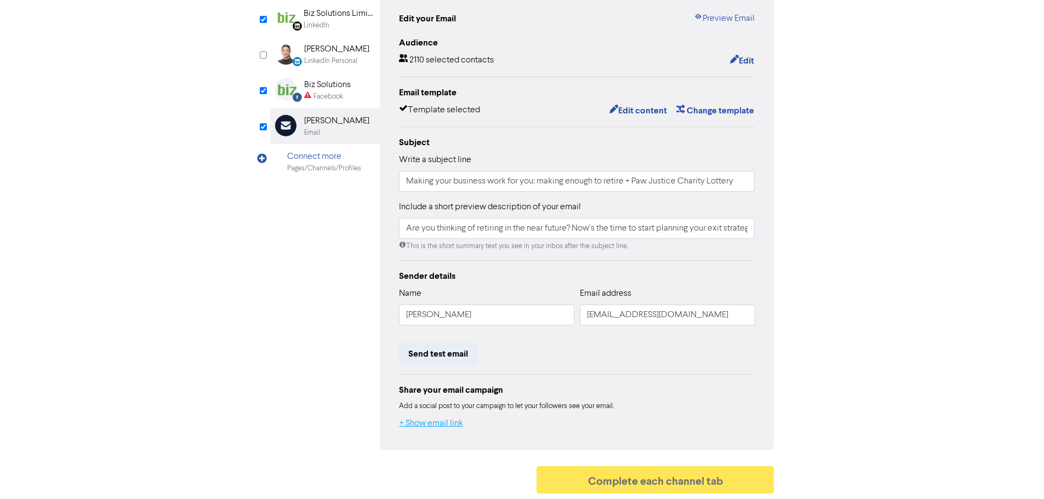
click at [426, 426] on button "+ Show email link" at bounding box center [431, 424] width 65 height 14
type input "Are you thinking of retiring in the near future? Now’s the time to start planni…"
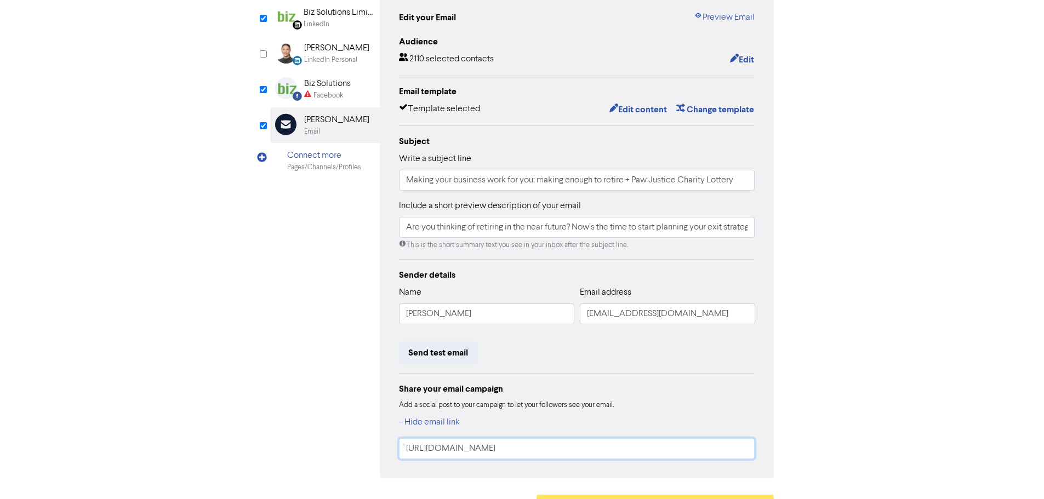
click at [617, 441] on input "https://public2.bomamarketing.com/email/xe4X" at bounding box center [577, 448] width 356 height 21
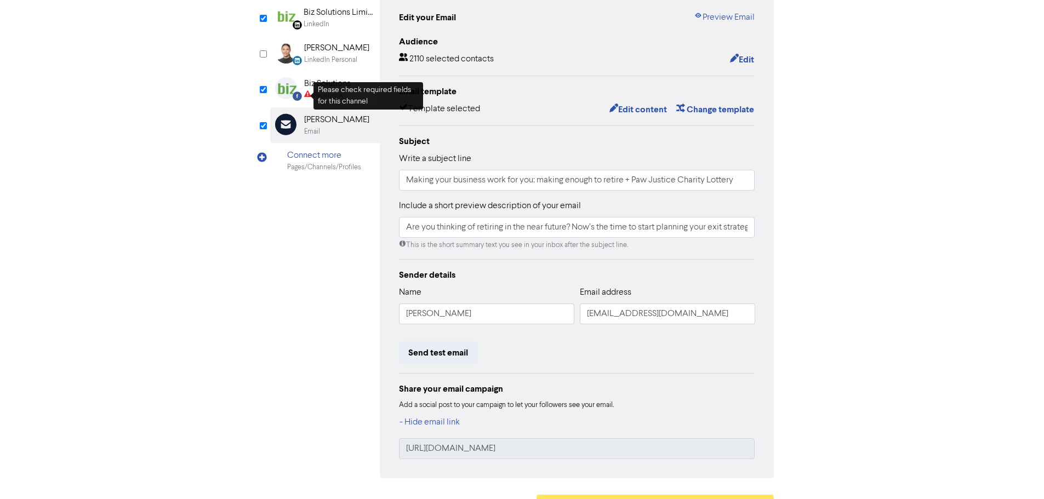
click at [310, 95] on icon at bounding box center [307, 95] width 7 height 10
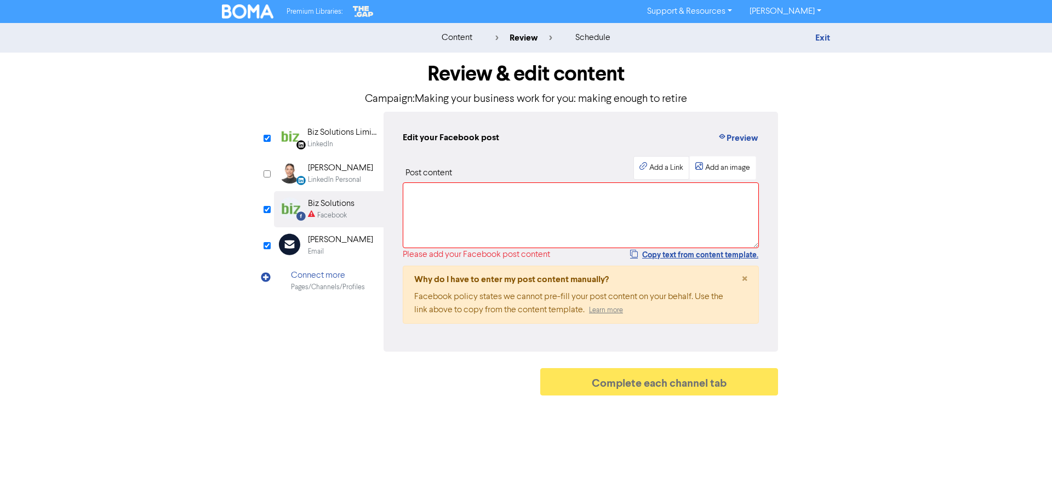
click at [662, 170] on div "Add a Link" at bounding box center [666, 168] width 34 height 12
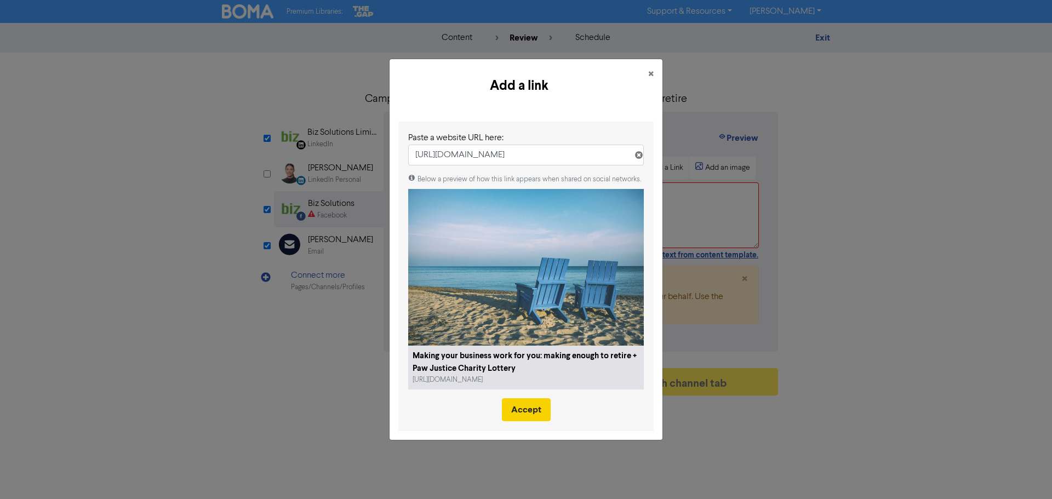
type input "https://public2.bomamarketing.com/email/xe4X"
click at [527, 418] on button "Accept" at bounding box center [526, 409] width 49 height 23
select select "LEARN_MORE"
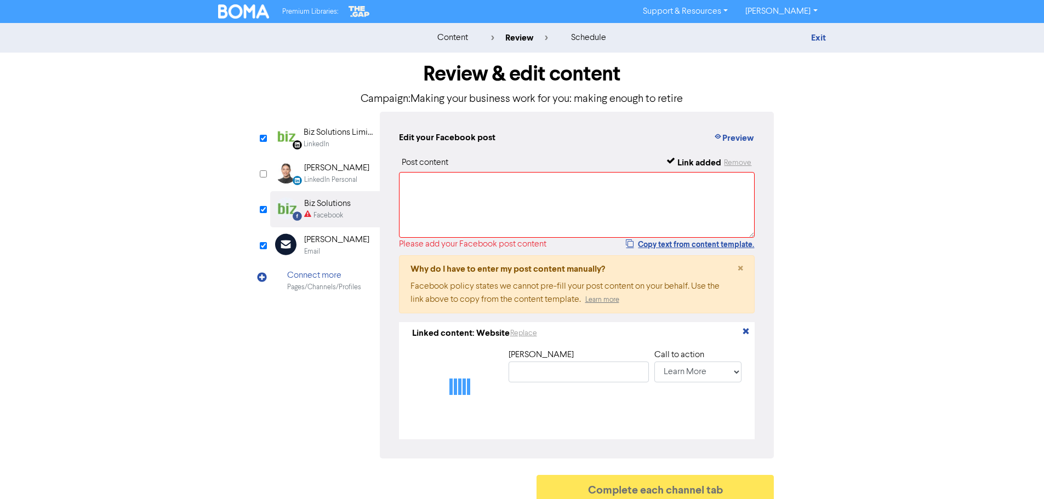
click at [338, 138] on div "Biz Solutions Limited" at bounding box center [339, 132] width 70 height 13
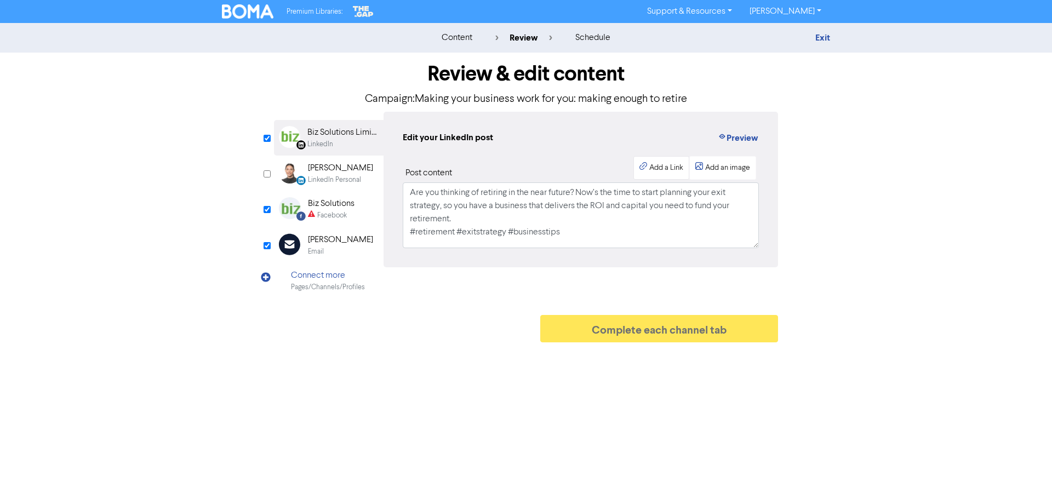
click at [670, 167] on div "Add a Link" at bounding box center [666, 168] width 34 height 12
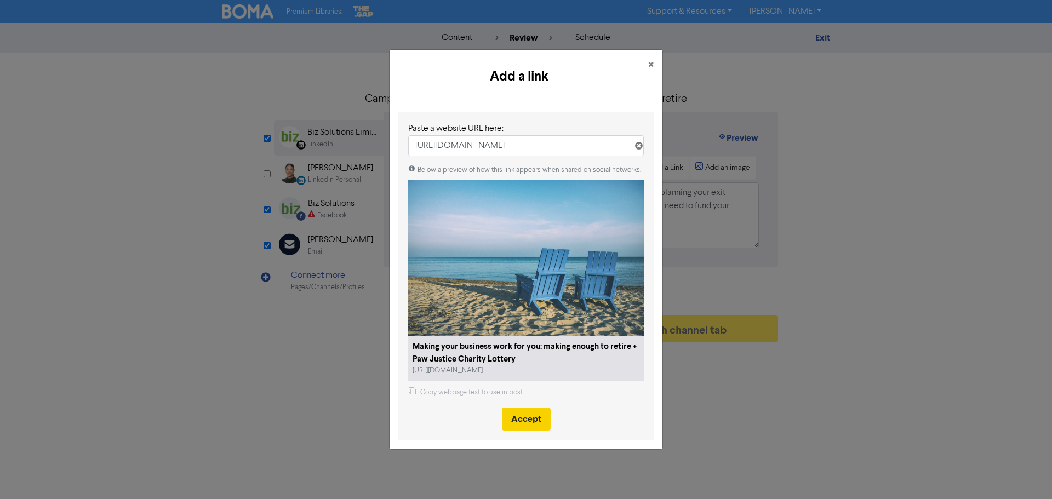
type input "https://public2.bomamarketing.com/email/xe4X"
click at [521, 421] on button "Accept" at bounding box center [526, 419] width 49 height 23
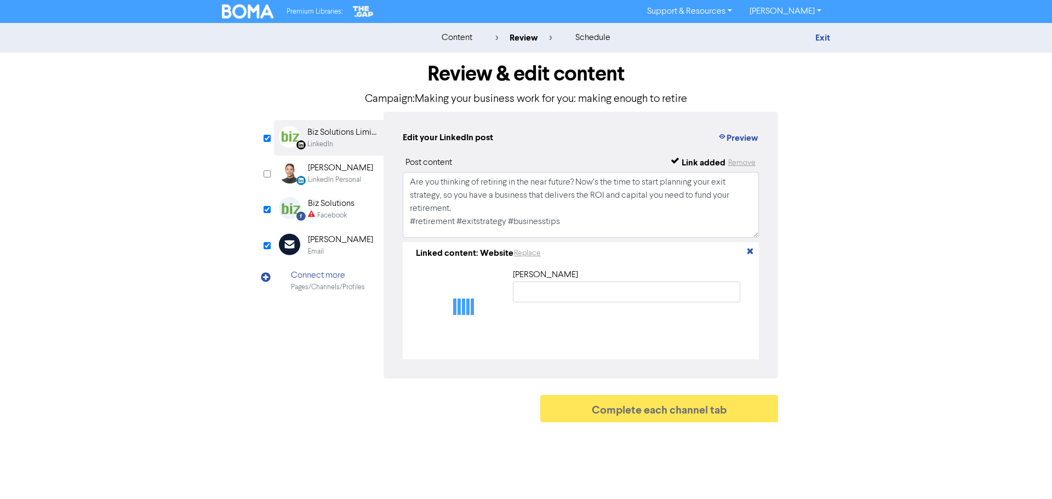
type input "Making your business work for you: making enough to retire + Paw Justice Charit…"
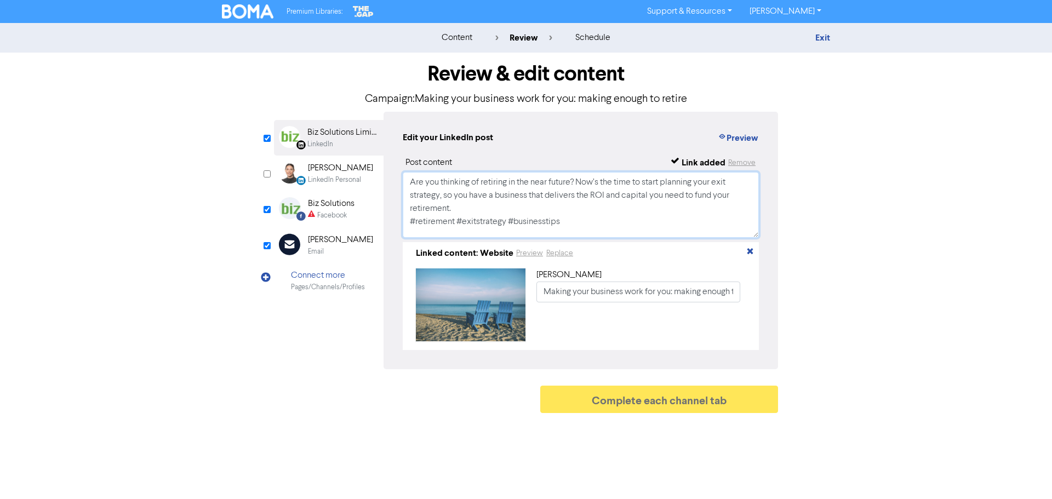
click at [499, 204] on textarea "Are you thinking of retiring in the near future? Now’s the time to start planni…" at bounding box center [581, 205] width 356 height 66
click at [580, 215] on textarea "Are you thinking of retiring in the near future? Now’s the time to start planni…" at bounding box center [581, 205] width 356 height 66
paste textarea "Win a $50,000 Cyclespot motorcycle voucher and support animals in need through …"
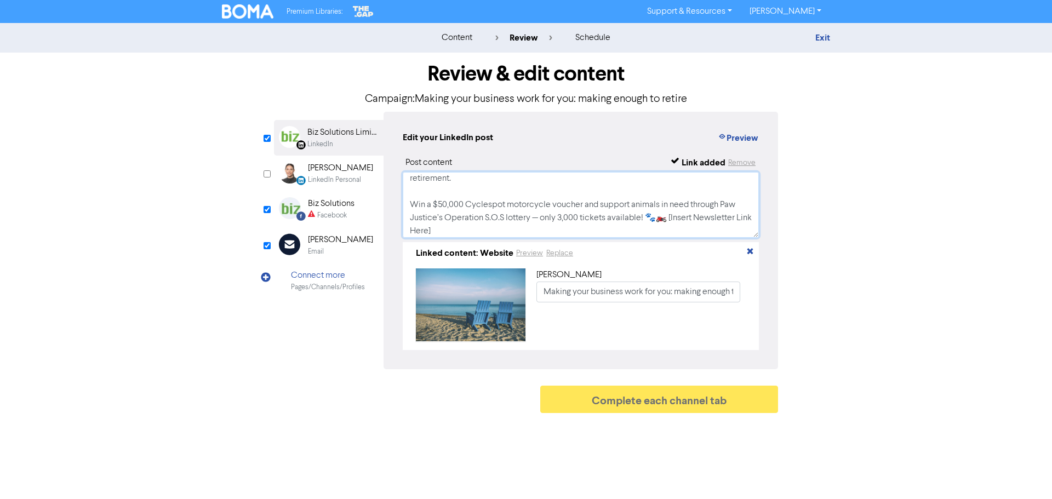
click at [424, 198] on textarea "Are you thinking of retiring in the near future? Now’s the time to start planni…" at bounding box center [581, 205] width 356 height 66
click at [412, 206] on textarea "Are you thinking of retiring in the near future? Now’s the time to start planni…" at bounding box center [581, 205] width 356 height 66
click at [614, 206] on textarea "Are you thinking of retiring in the near future? Now’s the time to start planni…" at bounding box center [581, 205] width 356 height 66
click at [612, 191] on textarea "Are you thinking of retiring in the near future? Now’s the time to start planni…" at bounding box center [581, 205] width 356 height 66
paste textarea "Thinking of retiring soon? Now’s the time to plan your exit strategy to ensure …"
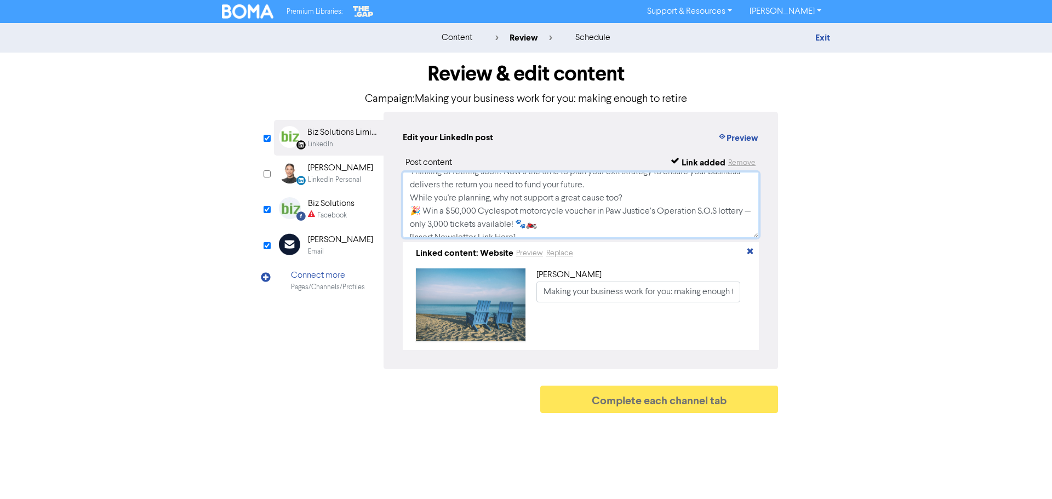
scroll to position [0, 0]
click at [666, 194] on textarea "Thinking of retiring soon? Now’s the time to plan your exit strategy to ensure …" at bounding box center [581, 205] width 356 height 66
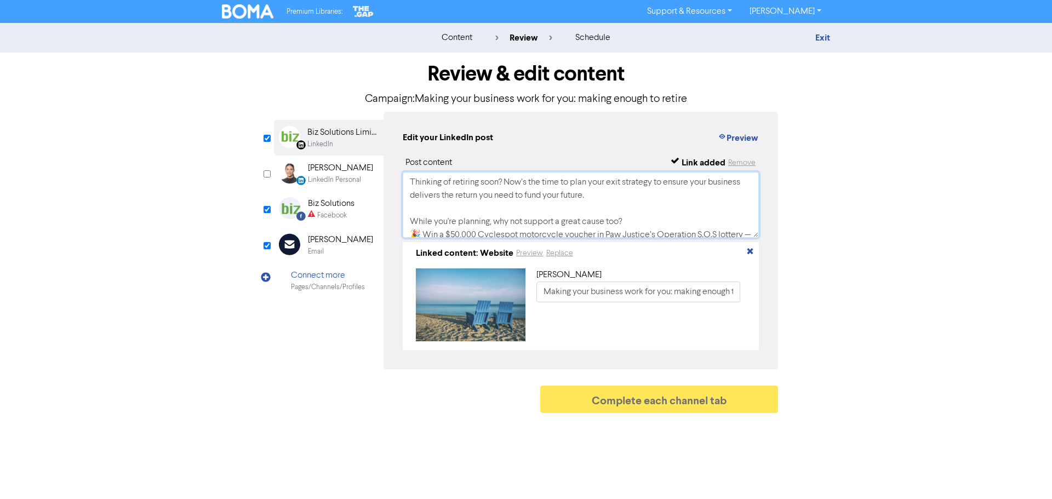
click at [641, 221] on textarea "Thinking of retiring soon? Now’s the time to plan your exit strategy to ensure …" at bounding box center [581, 205] width 356 height 66
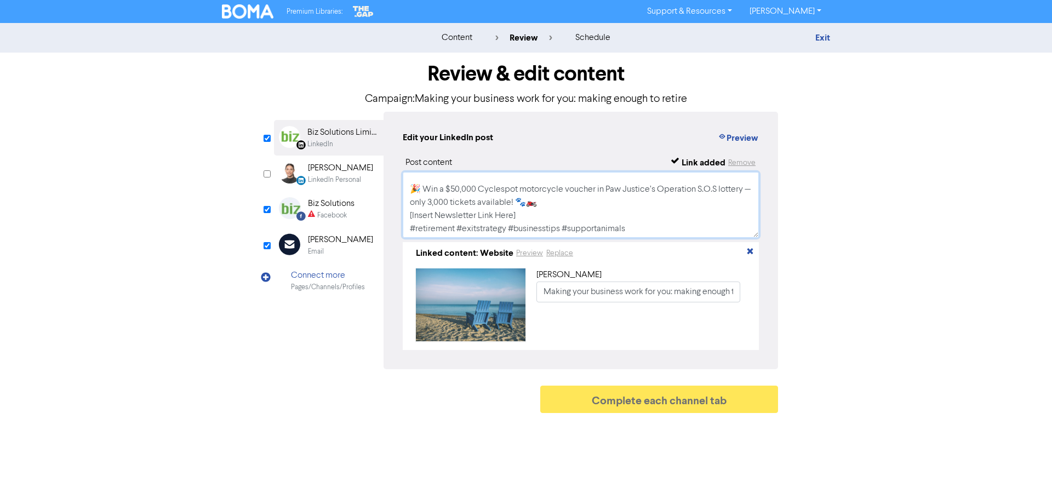
scroll to position [60, 0]
click at [617, 199] on textarea "Thinking of retiring soon? Now’s the time to plan your exit strategy to ensure …" at bounding box center [581, 205] width 356 height 66
click at [586, 213] on textarea "Thinking of retiring soon? Now’s the time to plan your exit strategy to ensure …" at bounding box center [581, 205] width 356 height 66
click at [511, 219] on textarea "Thinking of retiring soon? Now’s the time to plan your exit strategy to ensure …" at bounding box center [581, 205] width 356 height 66
click at [506, 214] on textarea "Thinking of retiring soon? Now’s the time to plan your exit strategy to ensure …" at bounding box center [581, 205] width 356 height 66
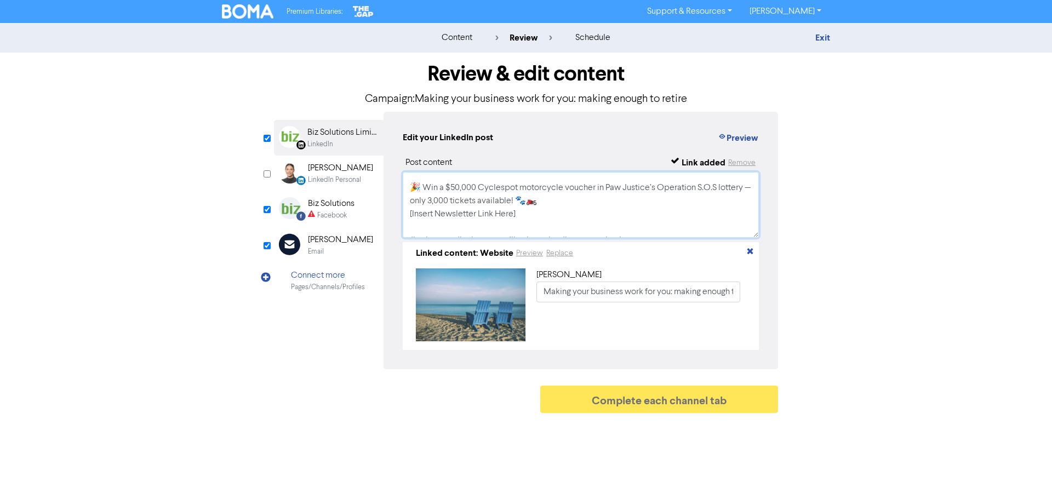
click at [506, 214] on textarea "Thinking of retiring soon? Now’s the time to plan your exit strategy to ensure …" at bounding box center [581, 205] width 356 height 66
drag, startPoint x: 506, startPoint y: 214, endPoint x: 459, endPoint y: 208, distance: 48.1
click at [459, 208] on textarea "Thinking of retiring soon? Now’s the time to plan your exit strategy to ensure …" at bounding box center [581, 205] width 356 height 66
drag, startPoint x: 538, startPoint y: 216, endPoint x: 383, endPoint y: 216, distance: 155.1
click at [383, 216] on div "LinkedIn Page Created with Sketch. Biz Solutions Limited LinkedIn LinkedIn Pers…" at bounding box center [526, 241] width 504 height 258
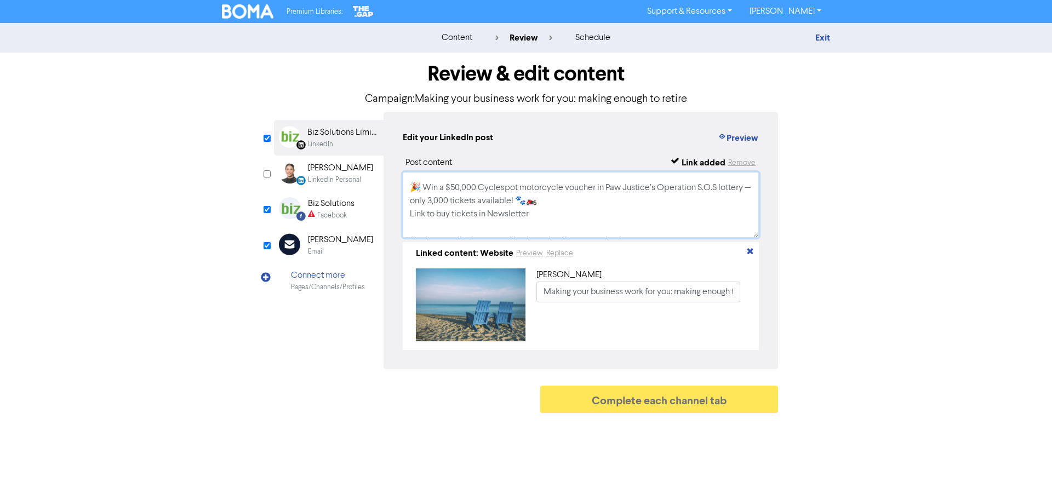
click at [562, 222] on textarea "Thinking of retiring soon? Now’s the time to plan your exit strategy to ensure …" at bounding box center [581, 205] width 356 height 66
paste textarea "and make sure your business delivers the return you need to fund your future. W…"
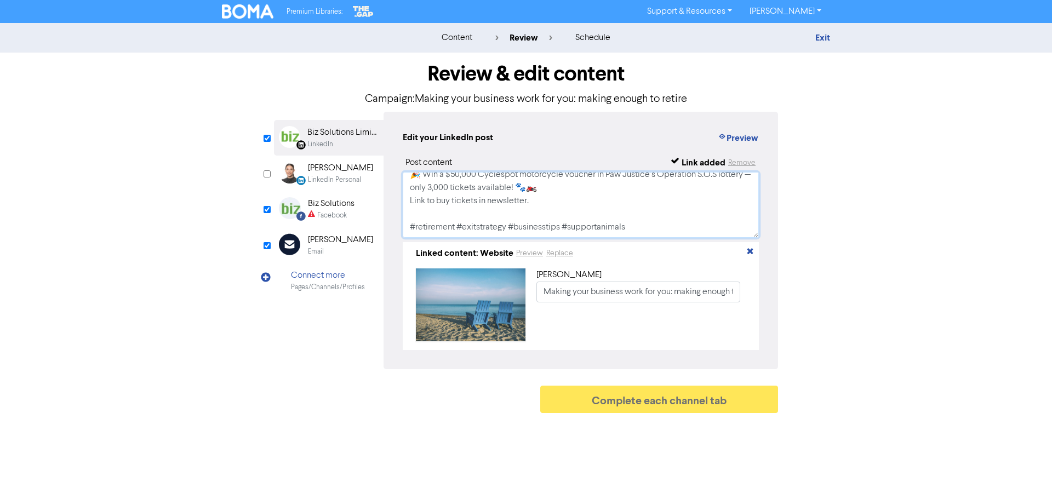
scroll to position [56, 0]
click at [609, 197] on textarea "Thinking of retiring soon? Now’s the time to plan your exit strategy and make s…" at bounding box center [581, 205] width 356 height 66
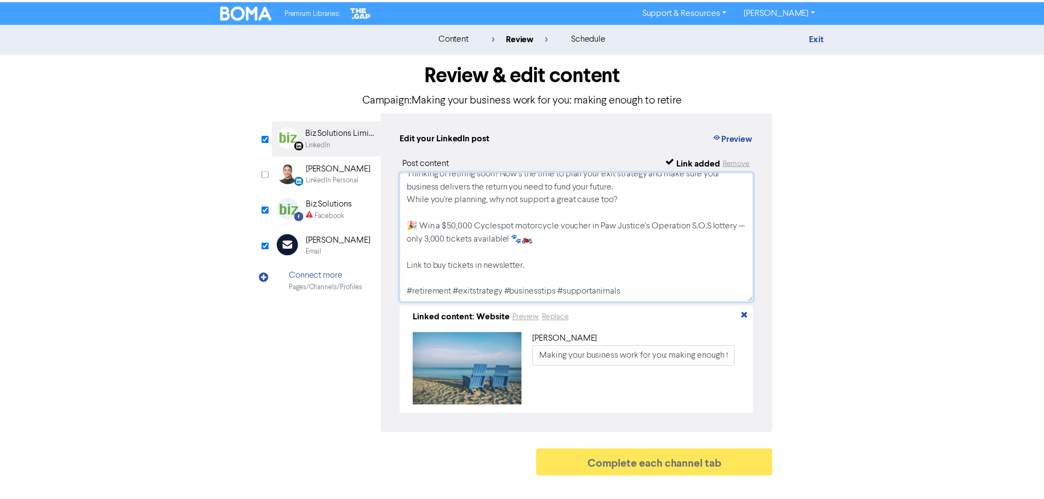
scroll to position [0, 0]
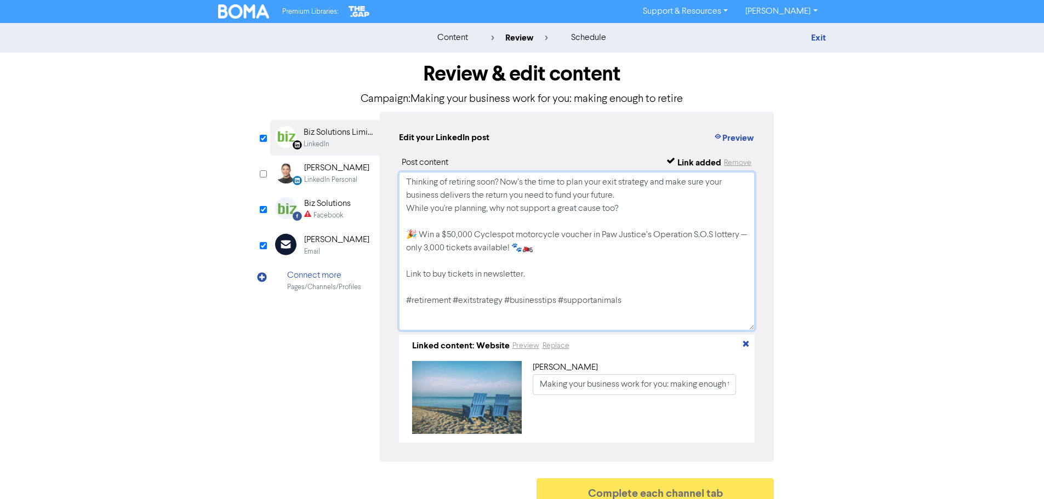
drag, startPoint x: 753, startPoint y: 233, endPoint x: 750, endPoint y: 329, distance: 96.5
click at [750, 329] on textarea "Thinking of retiring soon? Now’s the time to plan your exit strategy and make s…" at bounding box center [577, 251] width 356 height 158
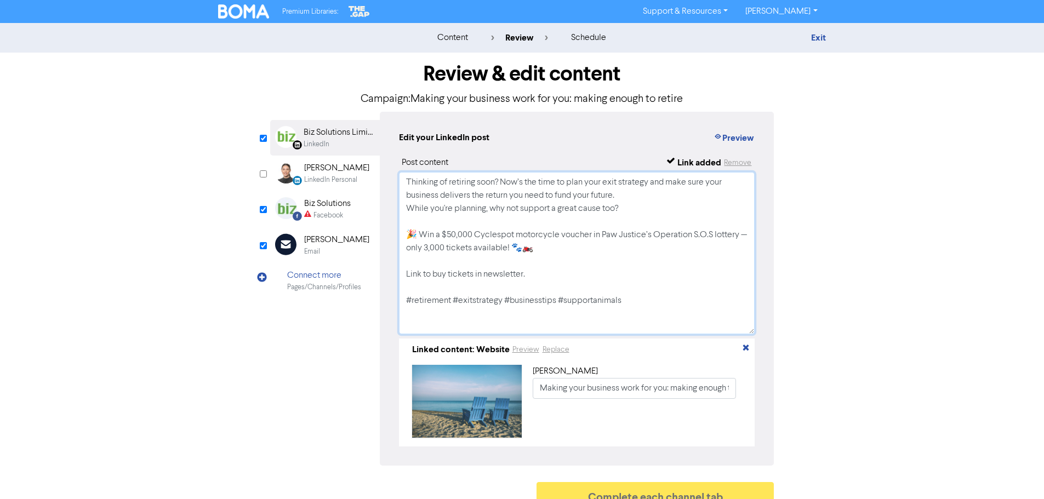
click at [640, 193] on textarea "Thinking of retiring soon? Now’s the time to plan your exit strategy and make s…" at bounding box center [577, 253] width 356 height 162
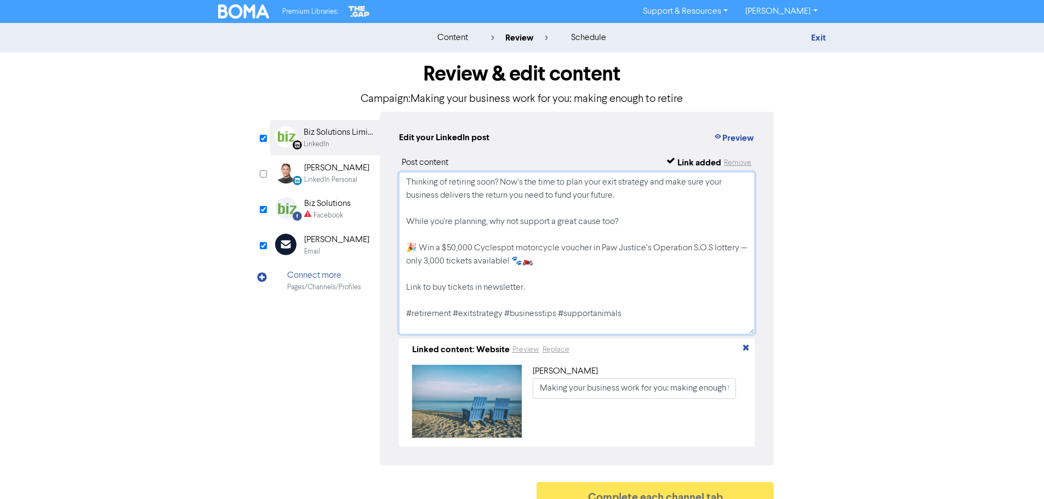
click at [507, 232] on textarea "Thinking of retiring soon? Now’s the time to plan your exit strategy and make s…" at bounding box center [577, 253] width 356 height 162
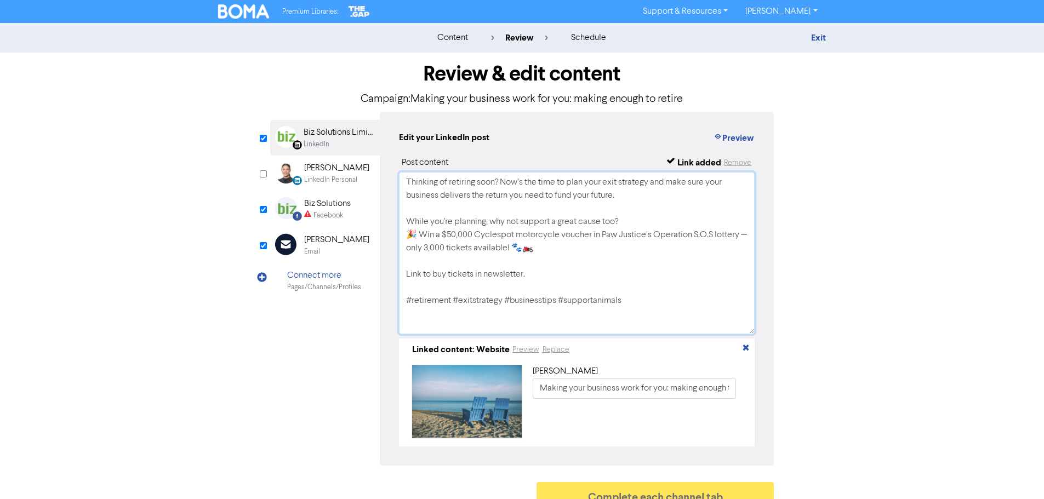
click at [497, 260] on textarea "Thinking of retiring soon? Now’s the time to plan your exit strategy and make s…" at bounding box center [577, 253] width 356 height 162
click at [637, 299] on textarea "Thinking of retiring soon? Now’s the time to plan your exit strategy and make s…" at bounding box center [577, 253] width 356 height 162
drag, startPoint x: 566, startPoint y: 284, endPoint x: 379, endPoint y: 150, distance: 230.0
click at [380, 150] on div "Edit your LinkedIn post Preview Post content Link added Remove Thinking of reti…" at bounding box center [577, 289] width 395 height 354
type textarea "Thinking of retiring soon? Now’s the time to plan your exit strategy and make s…"
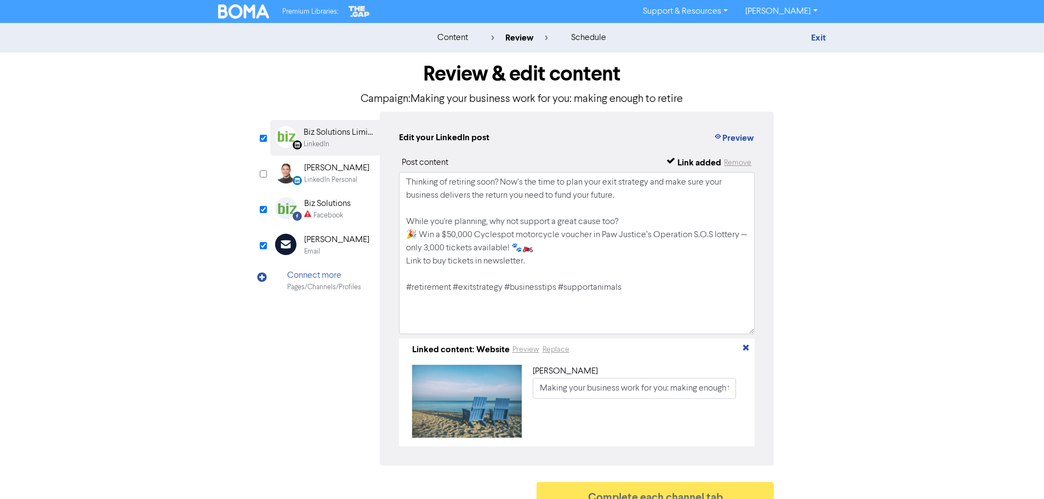
click at [329, 205] on div "Biz Solutions" at bounding box center [327, 203] width 47 height 13
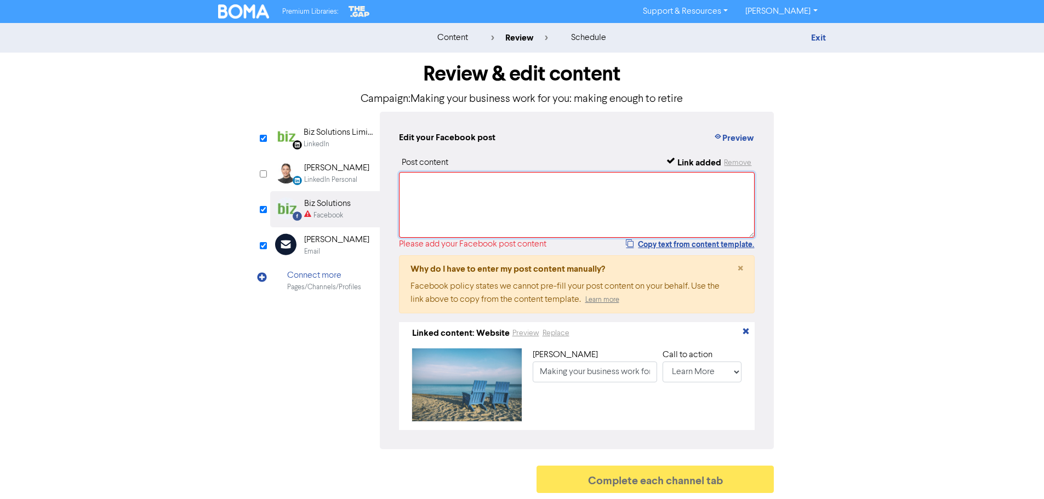
click at [491, 197] on textarea at bounding box center [577, 205] width 356 height 66
paste textarea "Thinking of retiring soon? Now’s the time to plan your exit strategy and make s…"
type input "Are you thinking of retiring in the near future? Now’s the time to start planni…"
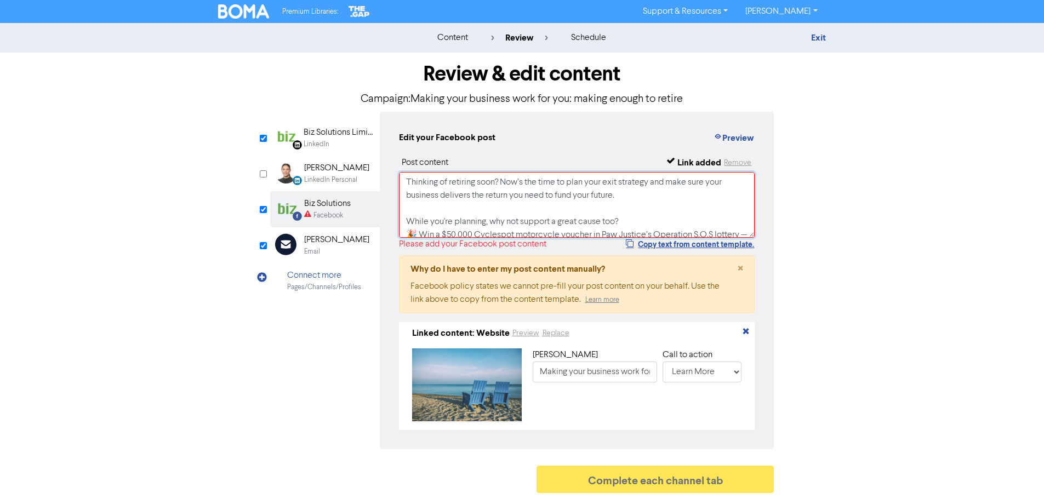
scroll to position [56, 0]
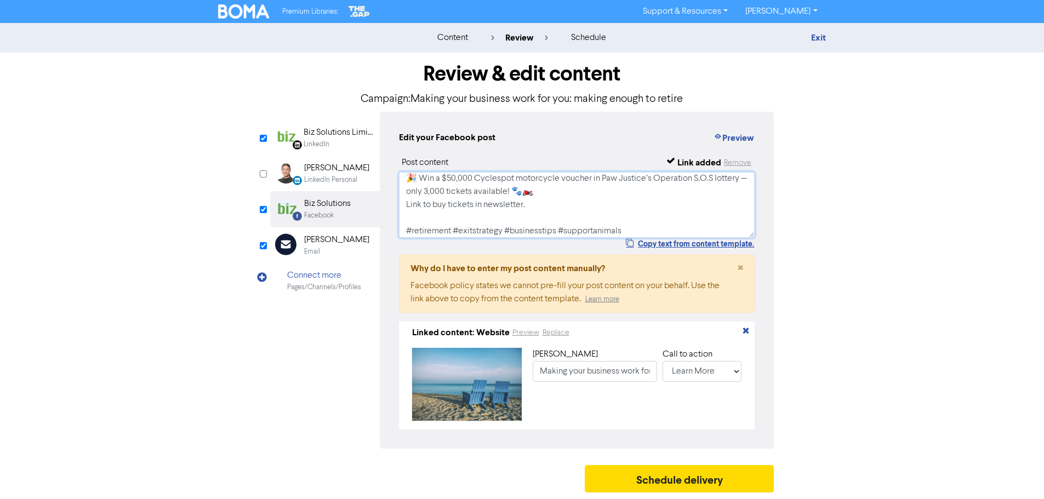
type textarea "Thinking of retiring soon? Now’s the time to plan your exit strategy and make s…"
click at [315, 136] on div "Biz Solutions Limited" at bounding box center [339, 132] width 70 height 13
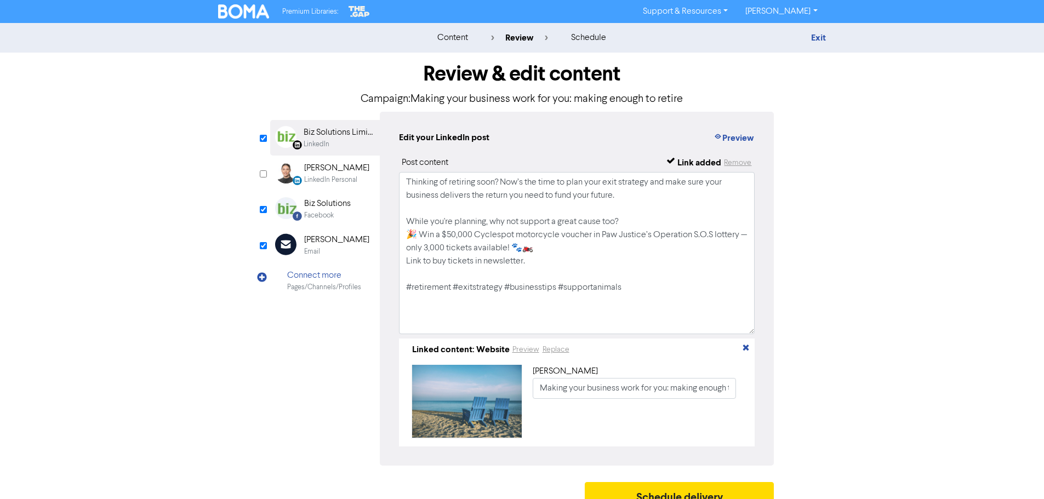
click at [330, 243] on div "[PERSON_NAME]" at bounding box center [336, 239] width 65 height 13
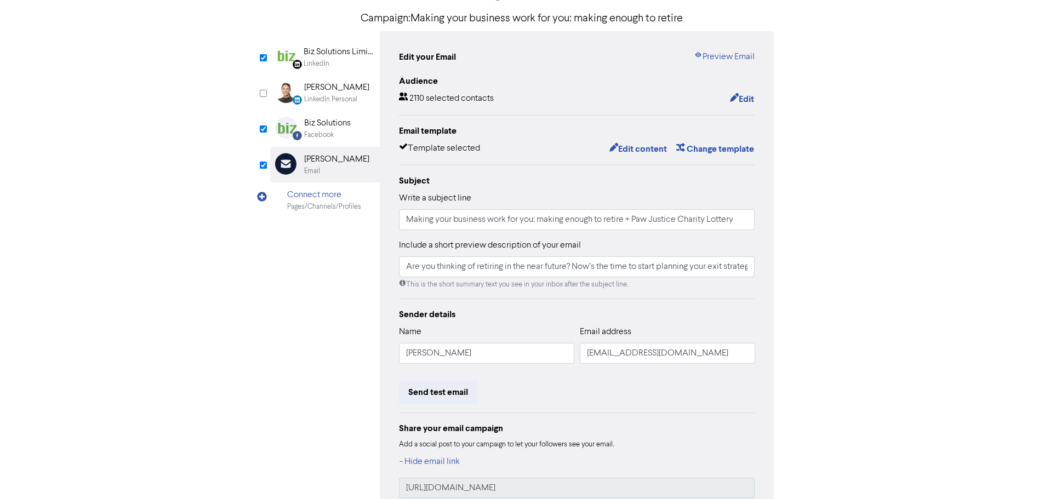
scroll to position [150, 0]
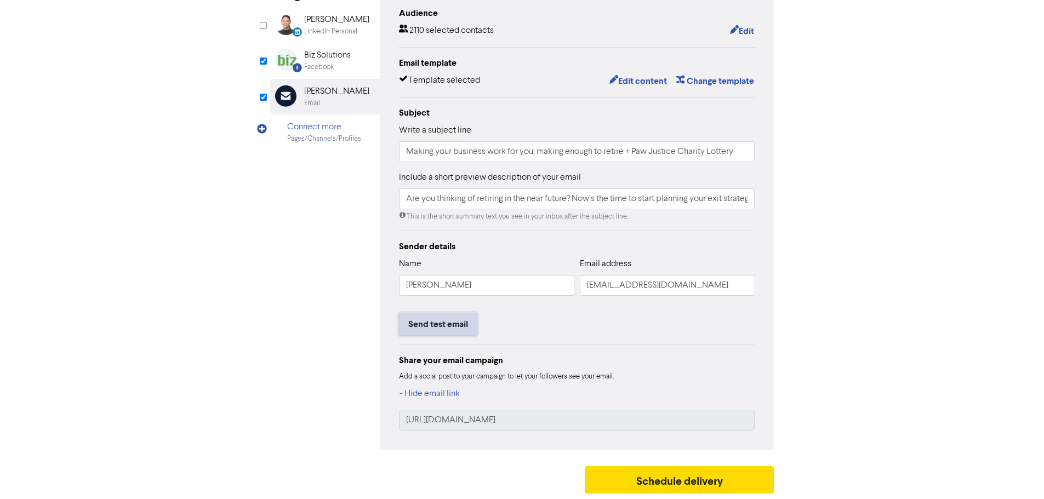
click at [455, 321] on button "Send test email" at bounding box center [438, 324] width 78 height 23
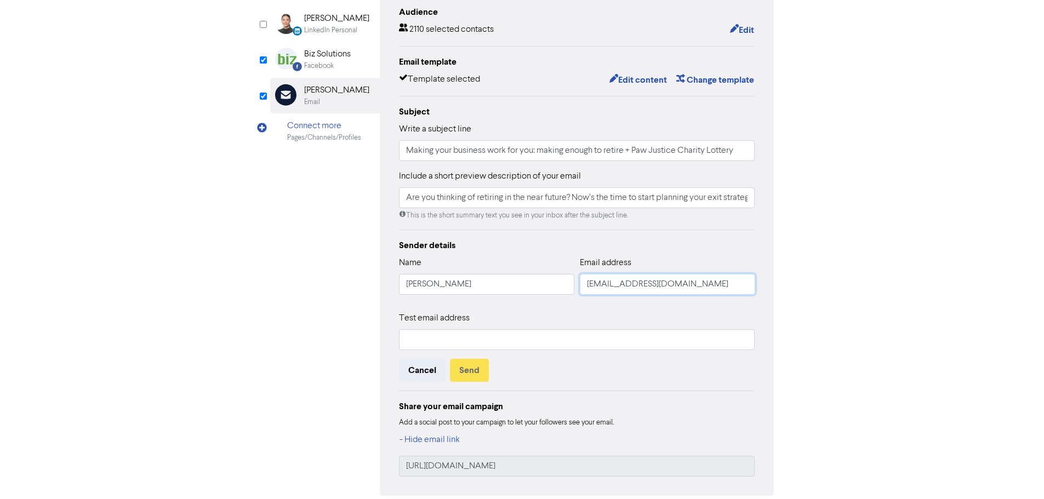
drag, startPoint x: 691, startPoint y: 288, endPoint x: 403, endPoint y: 291, distance: 288.3
click at [403, 291] on div "Name Taylar Muller Email address taylar@bizsolutions.co.nz" at bounding box center [577, 279] width 356 height 47
click at [529, 339] on input "text" at bounding box center [577, 339] width 356 height 21
paste input "[EMAIL_ADDRESS][DOMAIN_NAME]"
type input "Are you thinking of retiring in the near future? Now’s the time to start planni…"
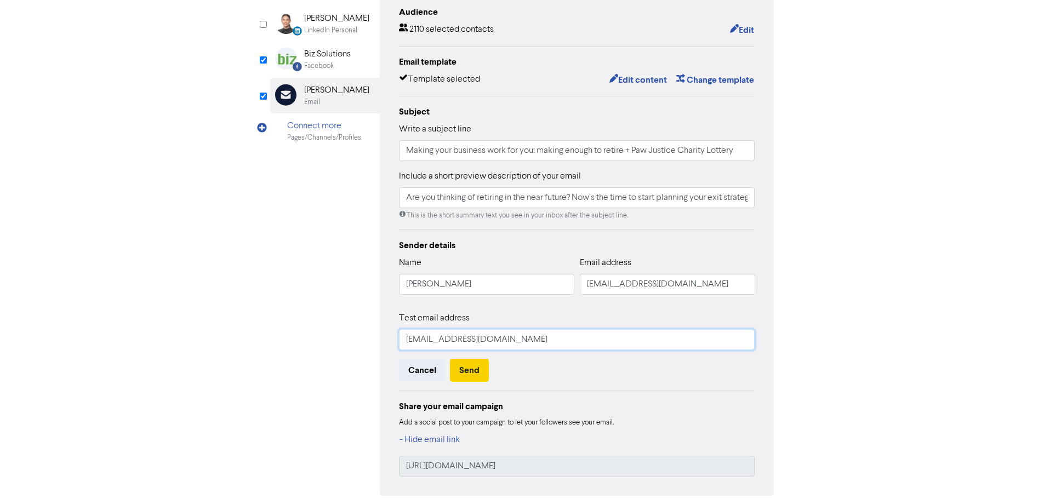
type input "[EMAIL_ADDRESS][DOMAIN_NAME]"
click at [459, 381] on button "Send" at bounding box center [469, 370] width 39 height 23
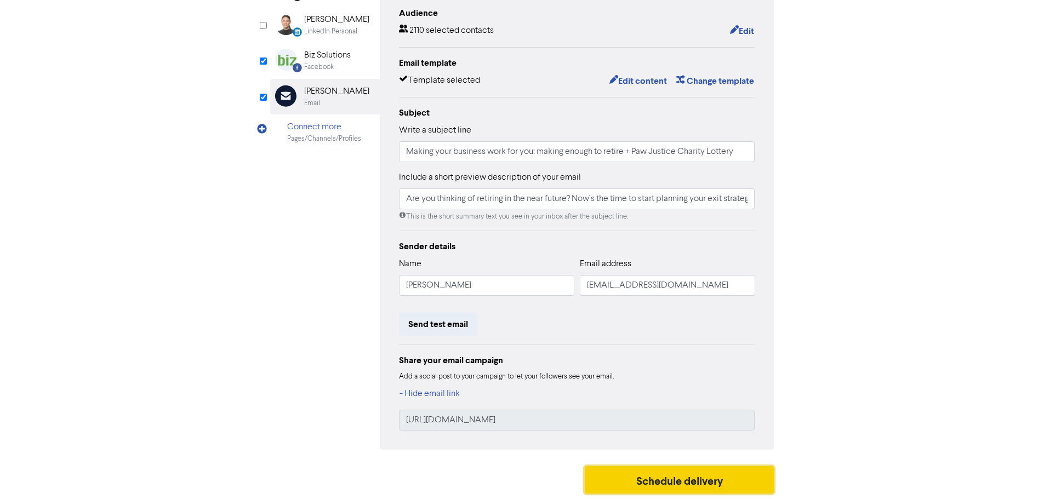
click at [662, 477] on button "Schedule delivery" at bounding box center [680, 479] width 190 height 27
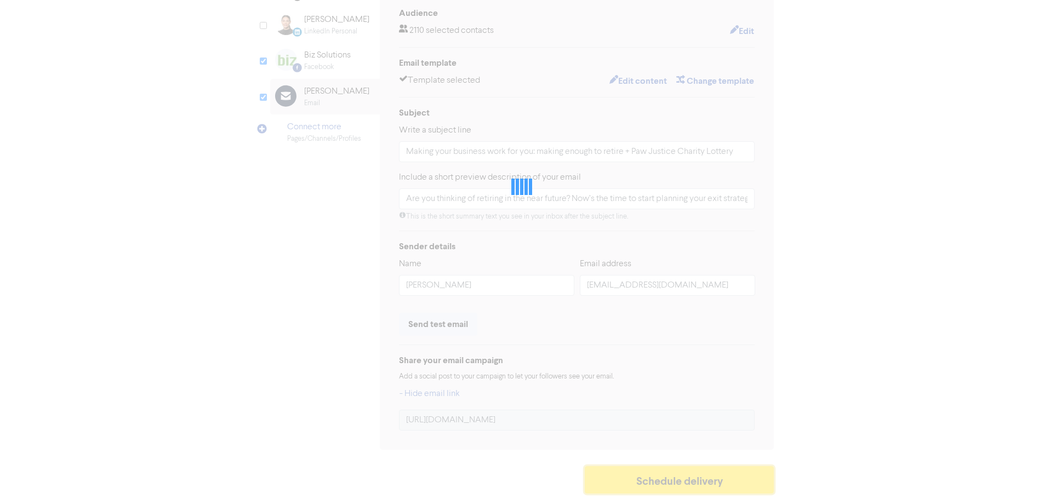
type input "Are you thinking of retiring in the near future? Now’s the time to start planni…"
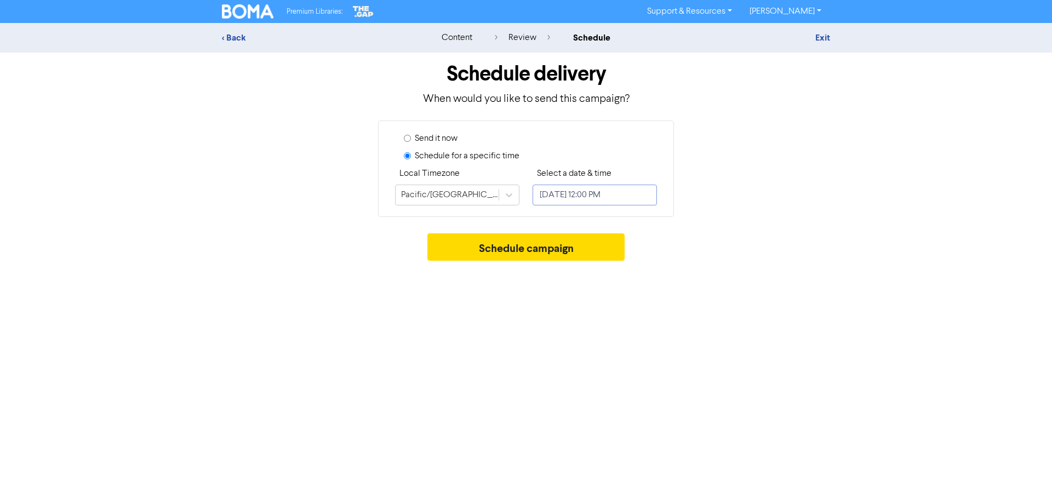
click at [618, 190] on input "August 29, 2025 12:00 PM" at bounding box center [595, 195] width 124 height 21
select select "7"
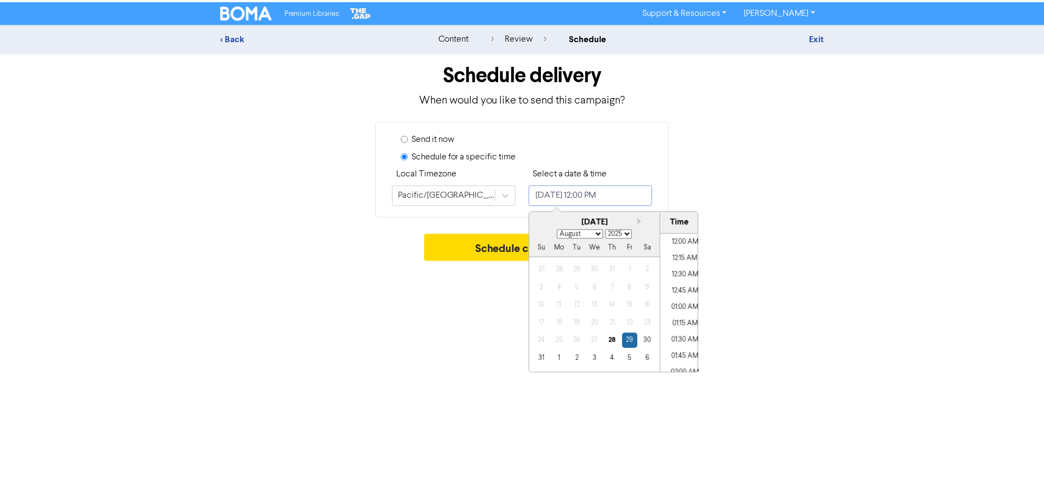
scroll to position [728, 0]
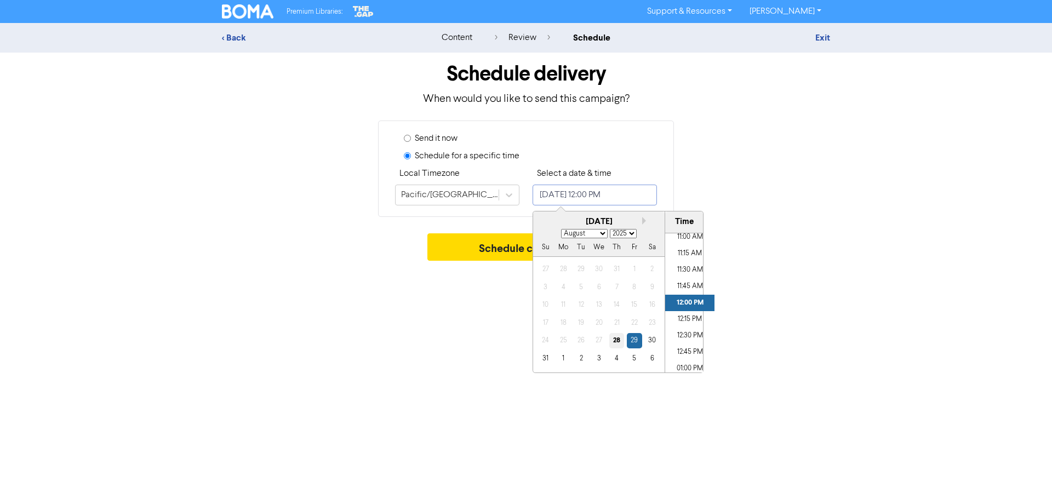
click at [615, 346] on div "28" at bounding box center [616, 340] width 15 height 15
type input "August 28, 2025 12:00 PM"
click at [687, 299] on li "12:00 PM" at bounding box center [689, 303] width 49 height 16
click at [454, 317] on div "Premium Libraries: Support & Resources Video Tutorials FAQ & Guides Marketing E…" at bounding box center [526, 249] width 1052 height 499
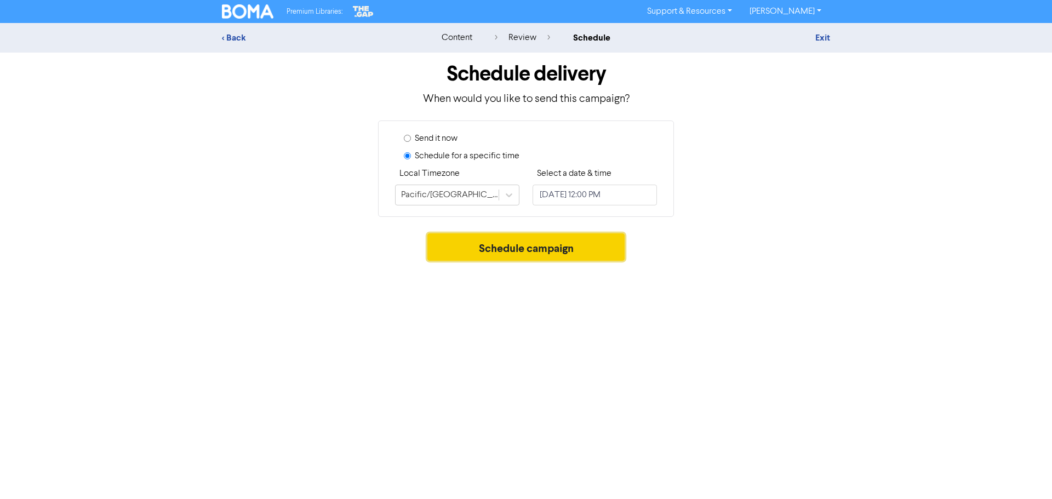
click at [544, 251] on button "Schedule campaign" at bounding box center [526, 246] width 198 height 27
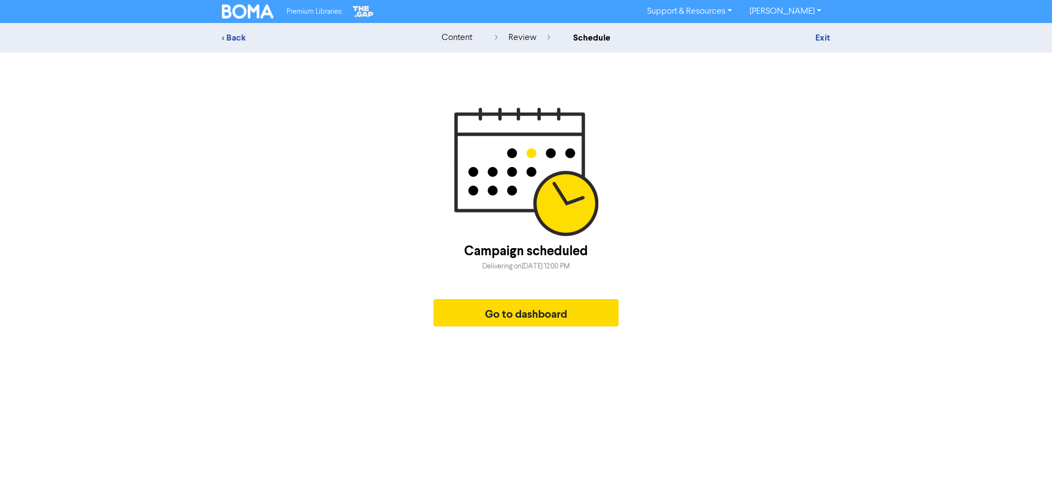
drag, startPoint x: 569, startPoint y: 121, endPoint x: 368, endPoint y: 188, distance: 212.0
click at [366, 186] on div "Campaign scheduled Delivering on Thursday, August 28, 2025 12:00 PM Go to dashb…" at bounding box center [526, 219] width 608 height 225
click at [499, 314] on button "Go to dashboard" at bounding box center [526, 312] width 185 height 27
